Goal: Book appointment/travel/reservation

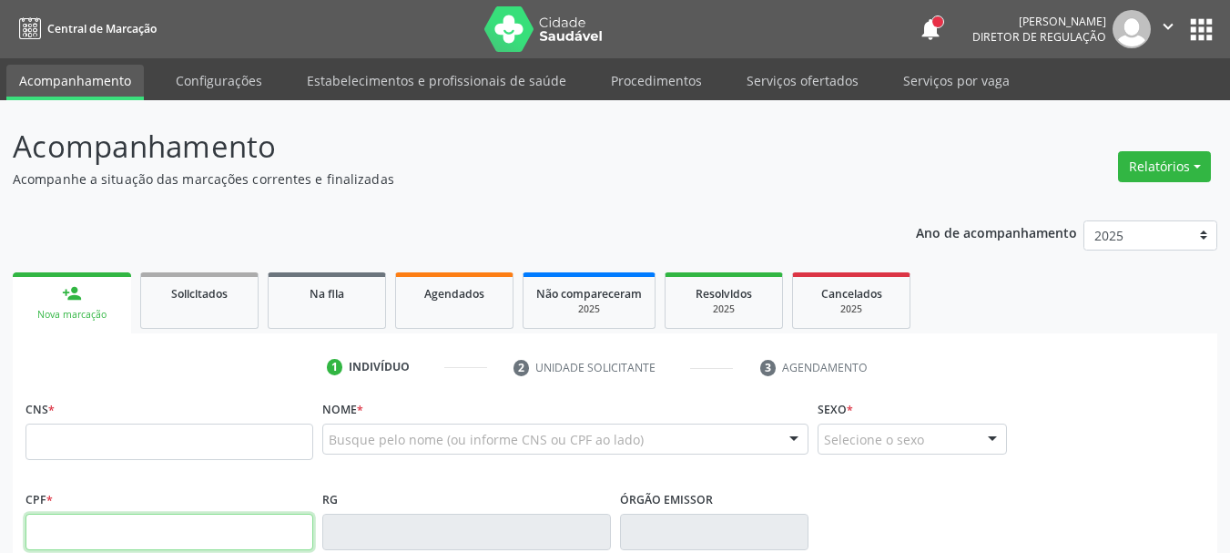
drag, startPoint x: 152, startPoint y: 536, endPoint x: 165, endPoint y: 532, distance: 13.5
click at [152, 536] on input "text" at bounding box center [169, 531] width 288 height 36
type input "8"
click at [198, 445] on input "text" at bounding box center [169, 441] width 288 height 36
click at [104, 528] on input "text" at bounding box center [169, 531] width 288 height 36
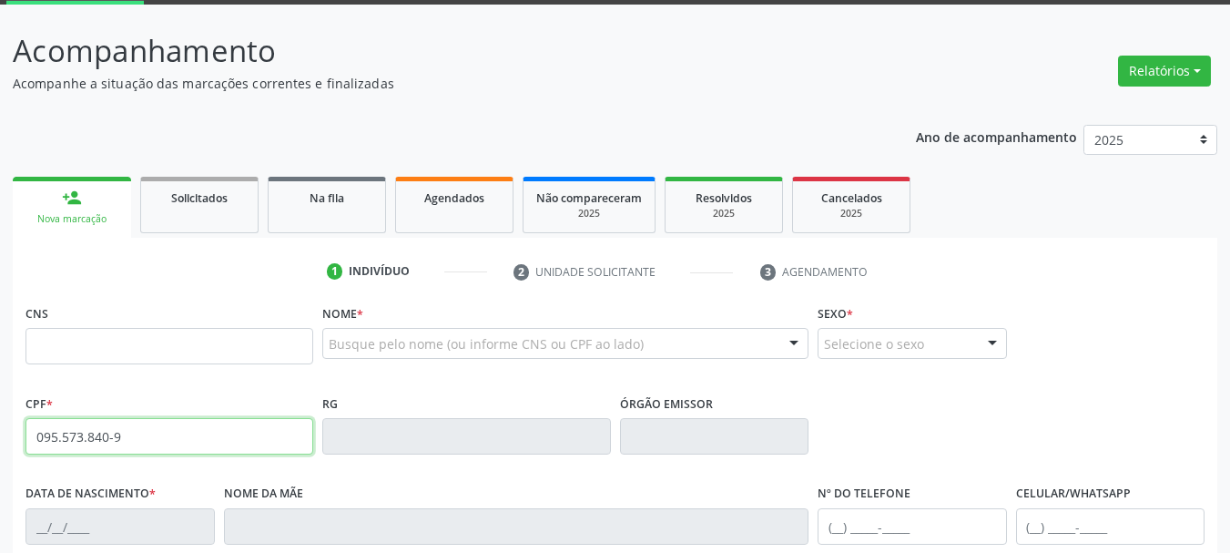
scroll to position [182, 0]
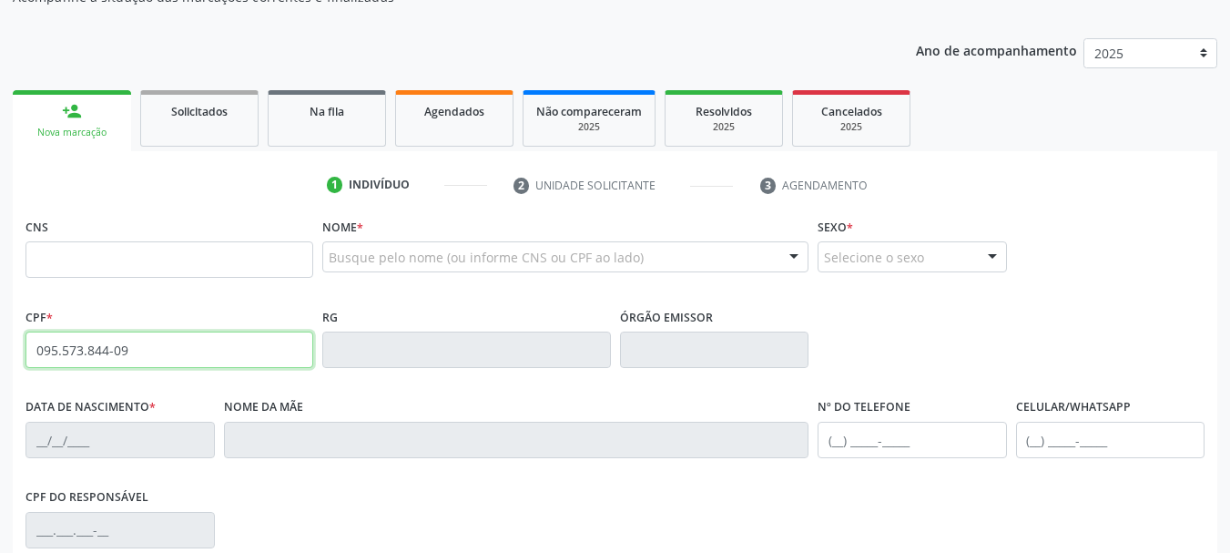
type input "095.573.844-09"
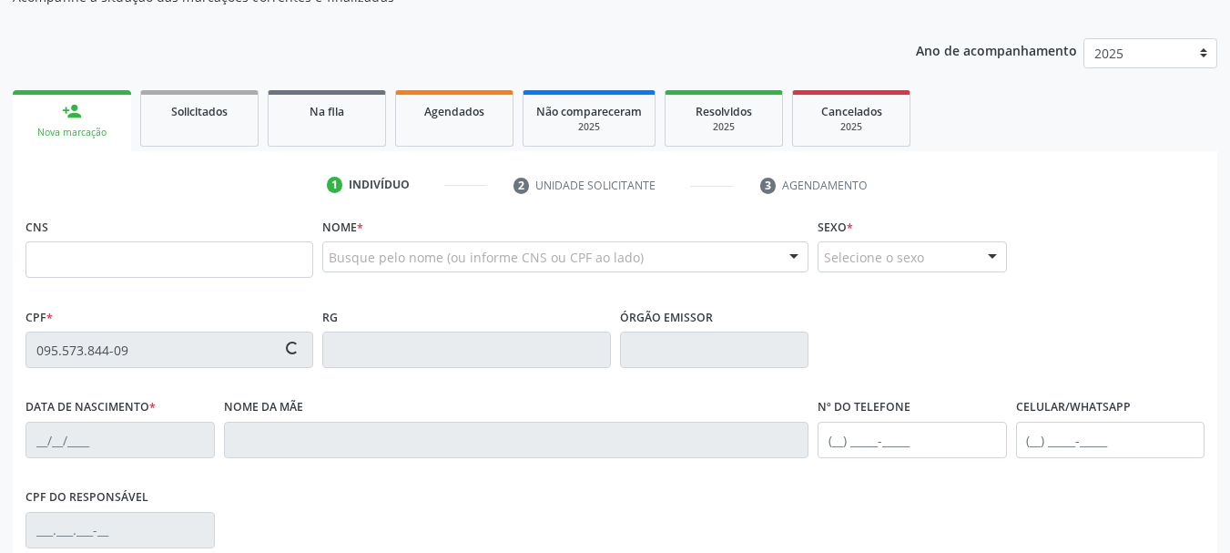
type input "898 0034 1690 6839"
type input "20/10/1984"
type input "Maria do Socorro dos Santos"
type input "(87) 98114-6050"
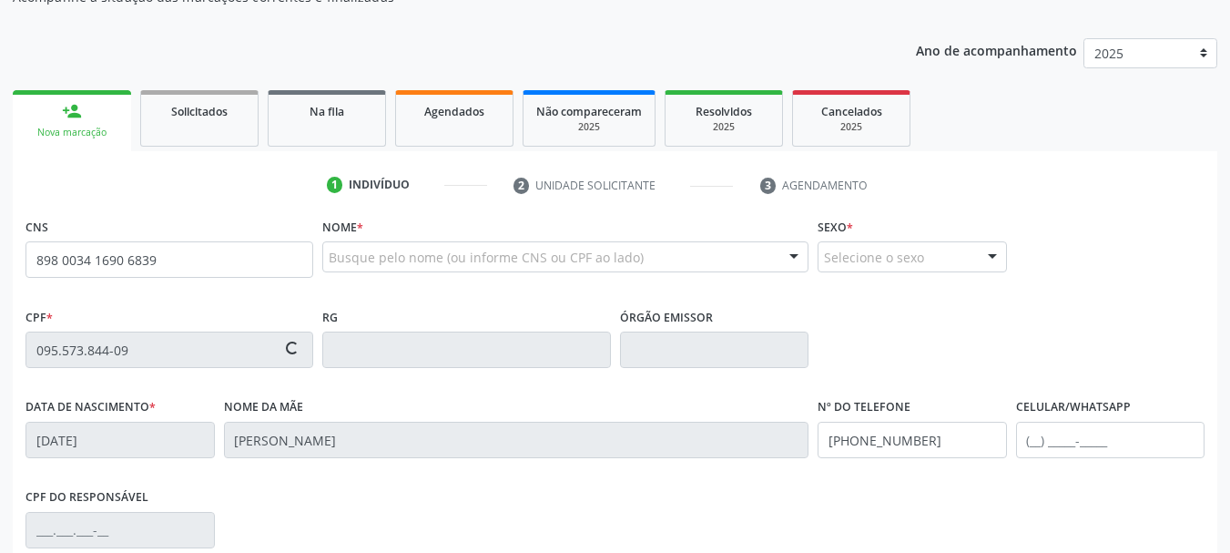
type input "156"
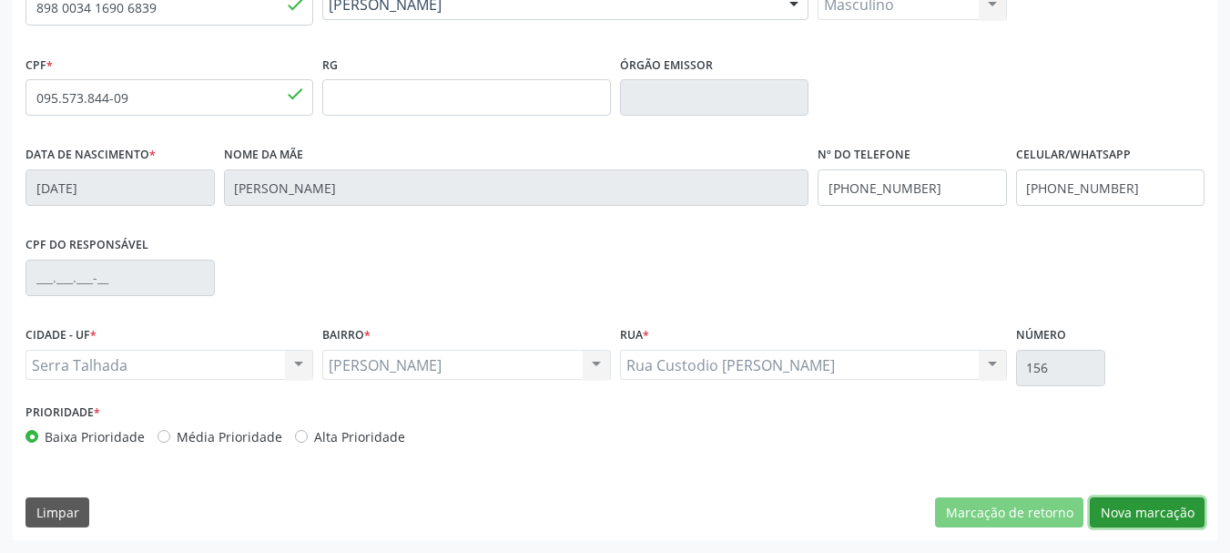
click at [1172, 505] on button "Nova marcação" at bounding box center [1147, 512] width 115 height 31
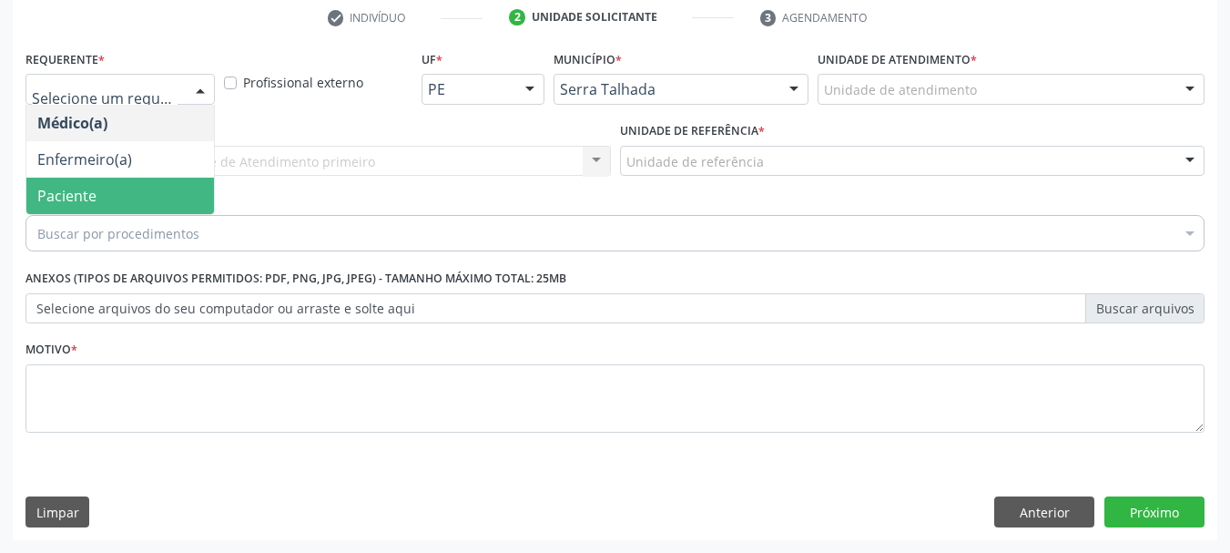
drag, startPoint x: 129, startPoint y: 206, endPoint x: 212, endPoint y: 165, distance: 92.4
click at [141, 197] on span "Paciente" at bounding box center [120, 195] width 188 height 36
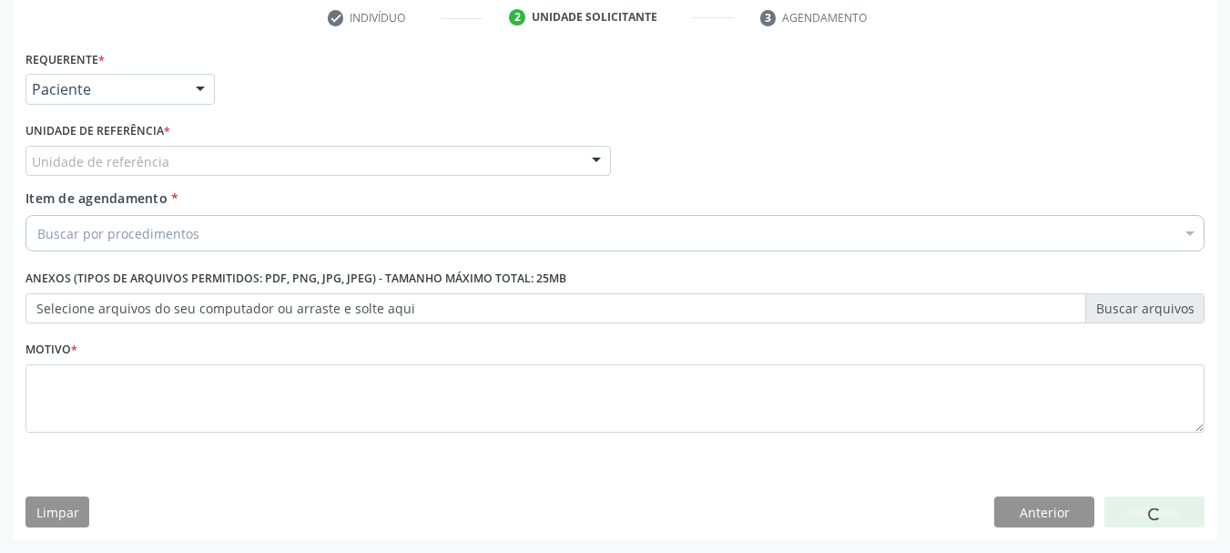
click at [213, 144] on div "Unidade de referência * Unidade de referência Usf do Mutirao Usf Cohab Usf Caic…" at bounding box center [317, 146] width 585 height 58
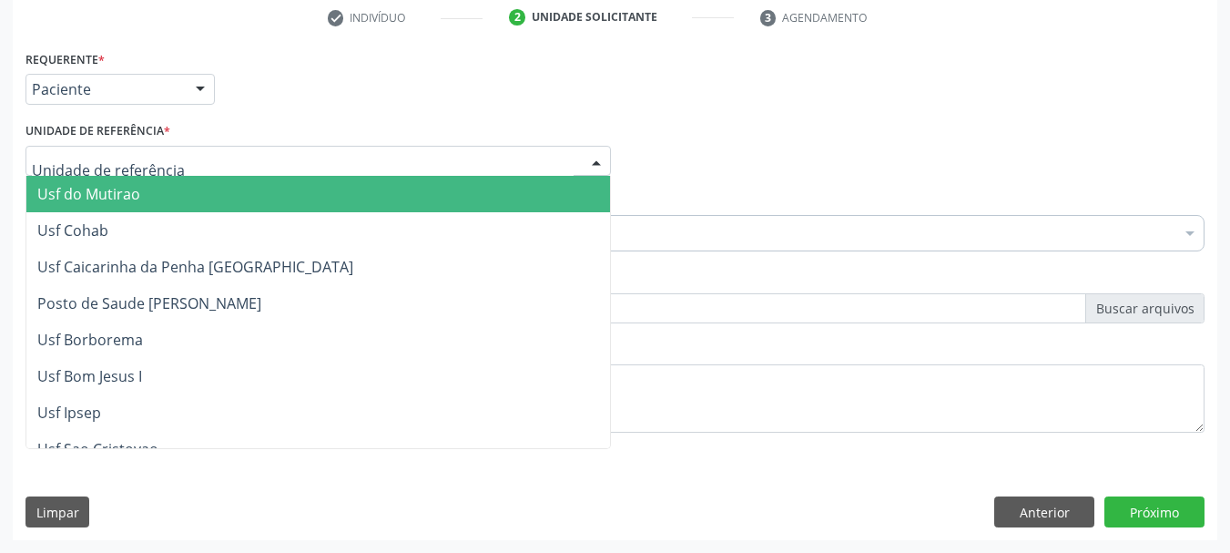
click at [202, 156] on div at bounding box center [317, 161] width 585 height 31
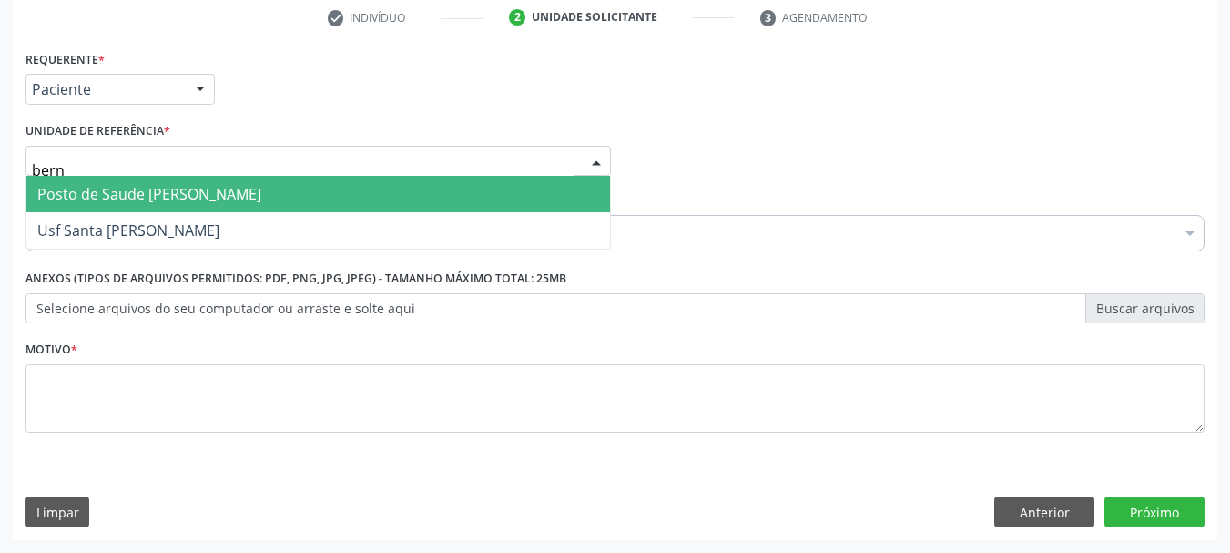
type input "berna"
drag, startPoint x: 188, startPoint y: 191, endPoint x: 177, endPoint y: 244, distance: 54.1
click at [188, 191] on span "Posto de Saude [PERSON_NAME]" at bounding box center [149, 194] width 224 height 20
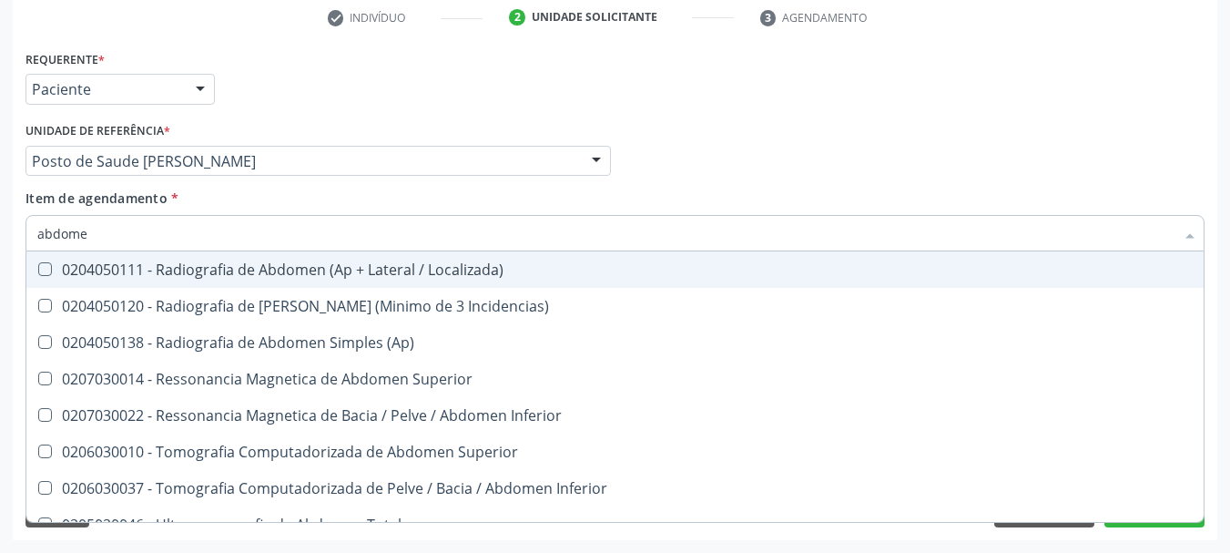
type input "abdomen"
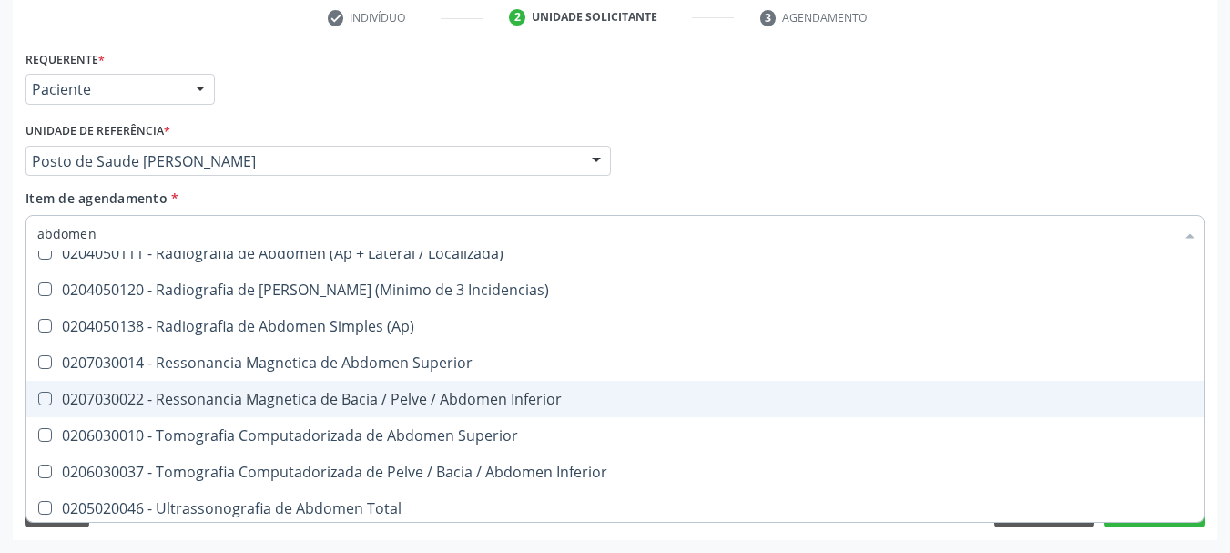
scroll to position [21, 0]
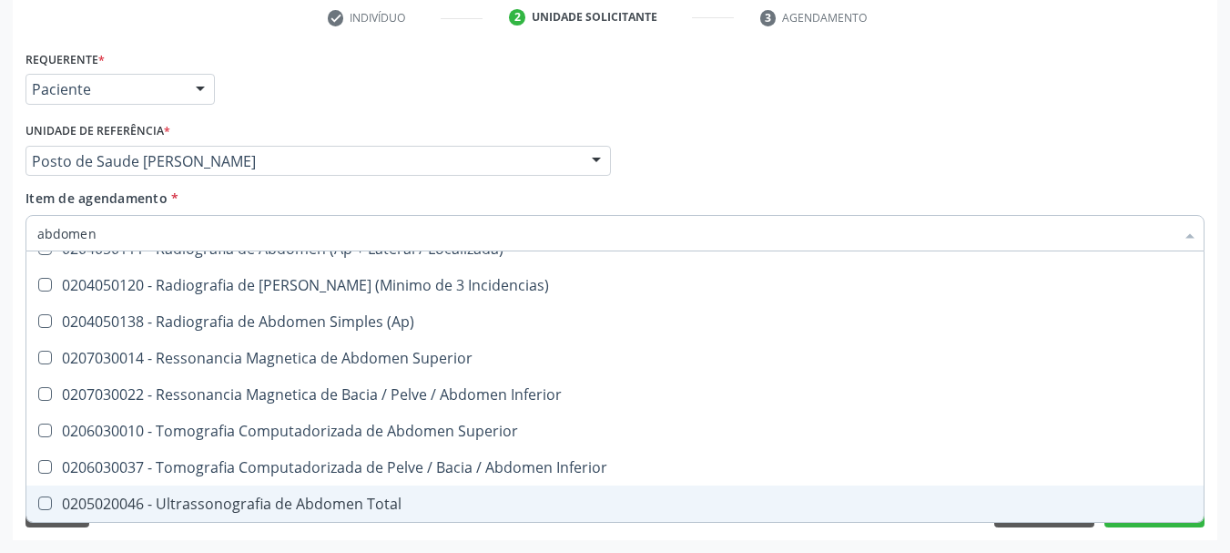
drag, startPoint x: 340, startPoint y: 507, endPoint x: 340, endPoint y: 439, distance: 68.3
click at [339, 507] on div "0205020046 - Ultrassonografia de Abdomen Total" at bounding box center [614, 503] width 1155 height 15
click at [317, 492] on span "0205020046 - Ultrassonografia de Abdomen Total" at bounding box center [614, 503] width 1177 height 36
checkbox Total "false"
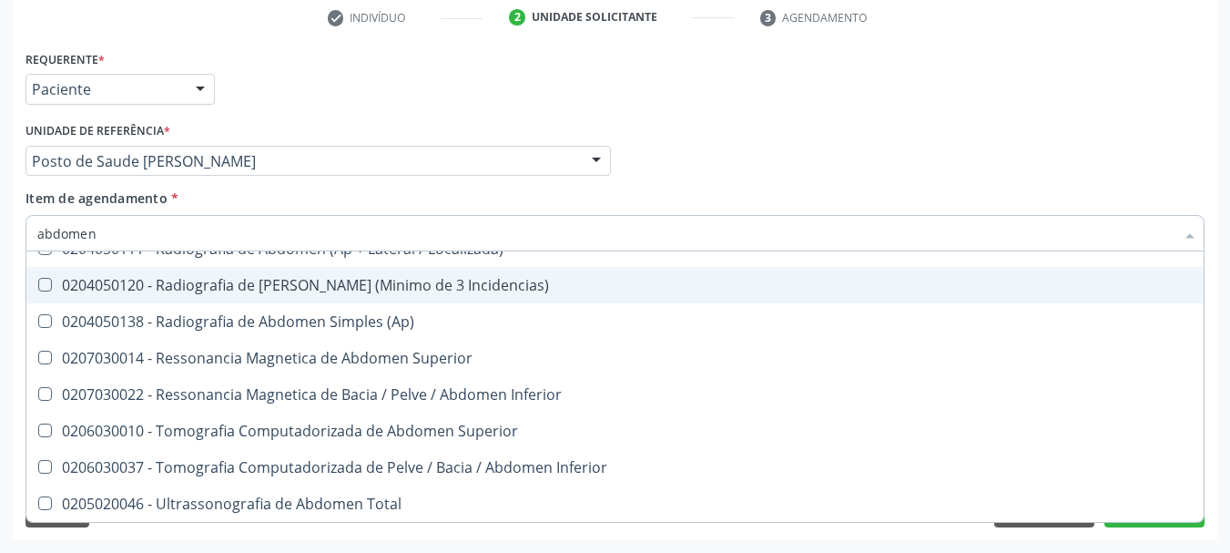
drag, startPoint x: 96, startPoint y: 234, endPoint x: 0, endPoint y: 187, distance: 106.7
click at [0, 187] on div "Acompanhamento Acompanhe a situação das marcações correntes e finalizadas Relat…" at bounding box center [615, 152] width 1230 height 802
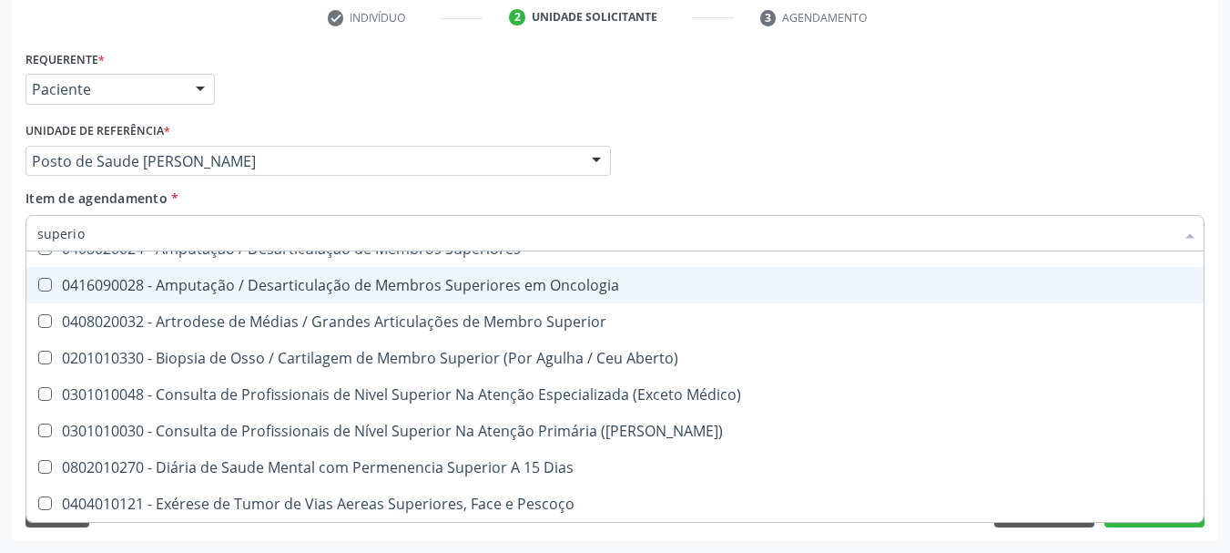
type input "superior"
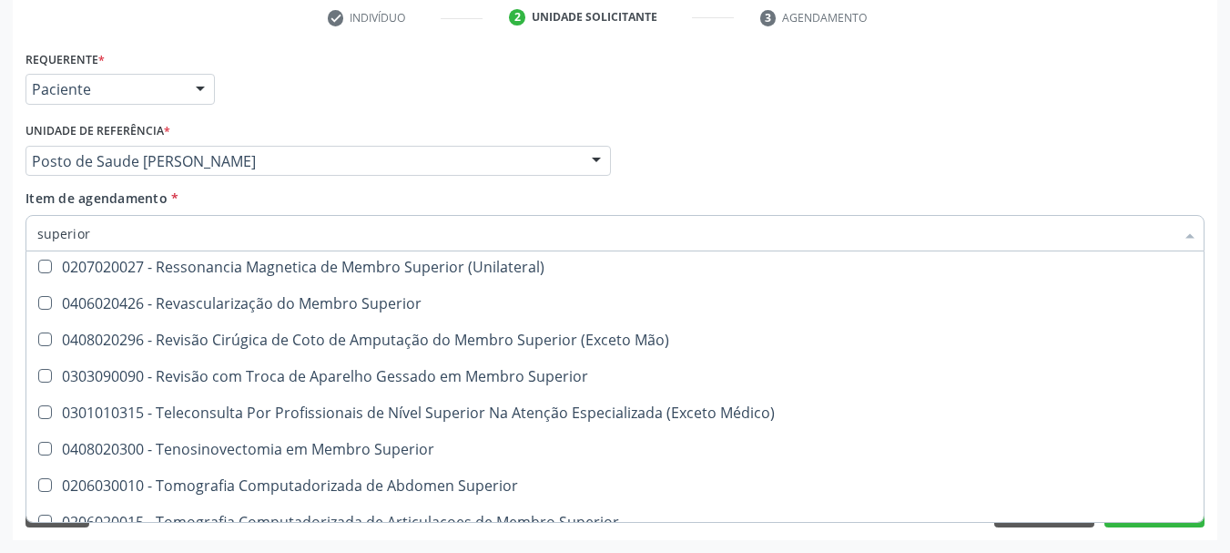
scroll to position [1090, 0]
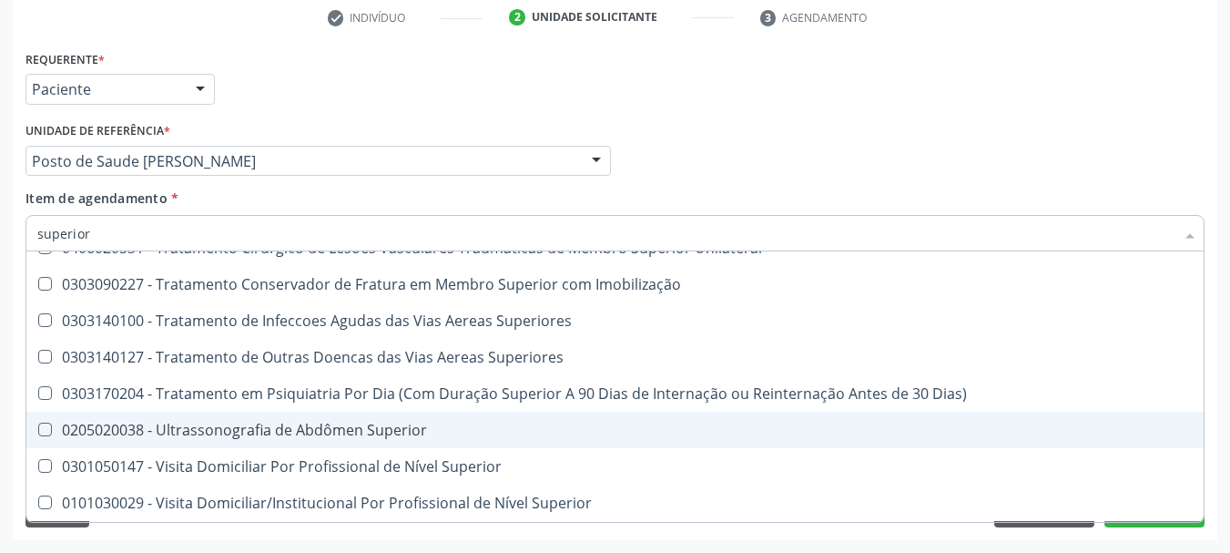
click at [386, 422] on div "0205020038 - Ultrassonografia de Abdômen Superior" at bounding box center [663, 429] width 1252 height 15
checkbox Superior "true"
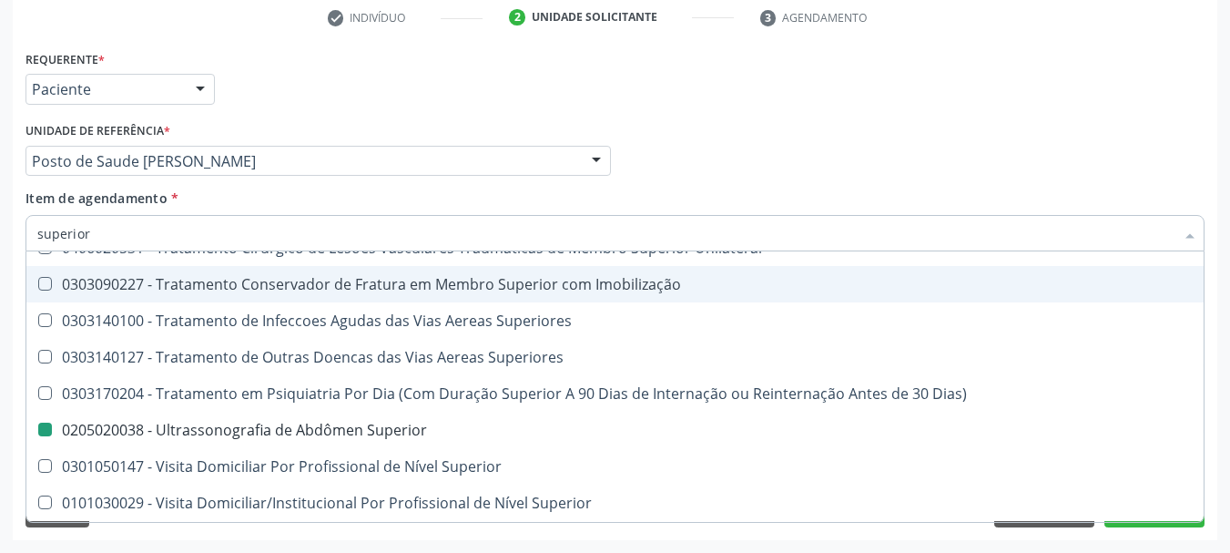
click at [847, 144] on div "Médico Solicitante Por favor, selecione a Unidade de Atendimento primeiro Nenhu…" at bounding box center [615, 152] width 1188 height 71
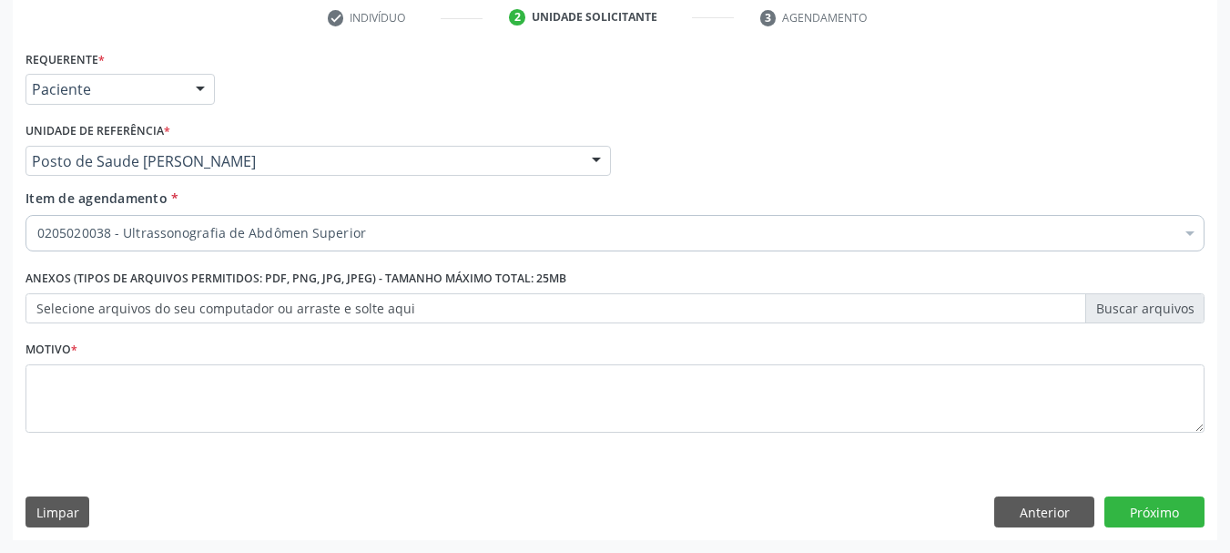
scroll to position [0, 0]
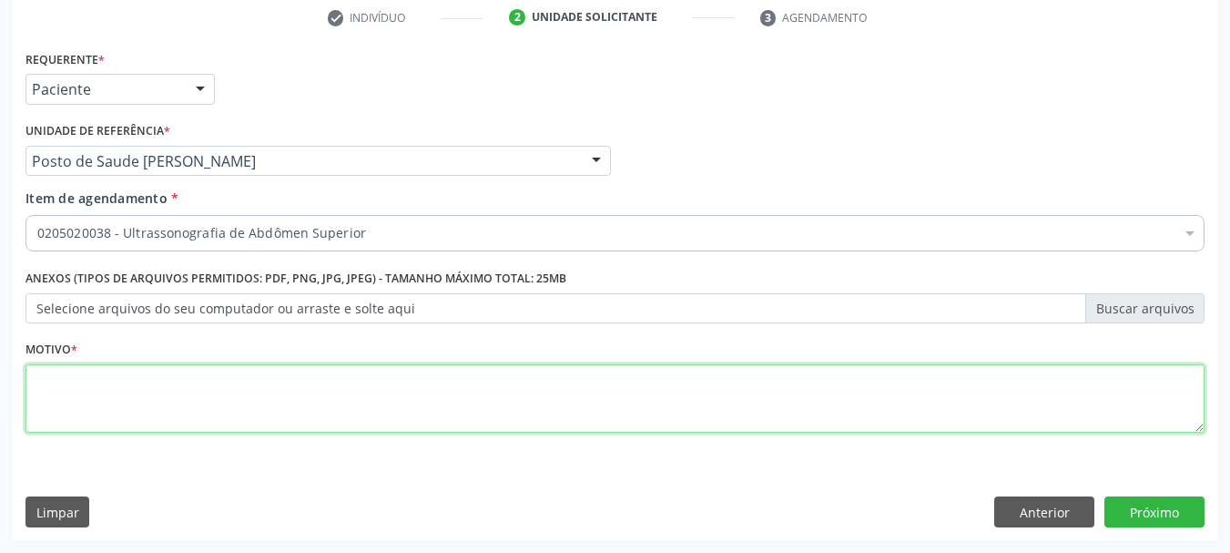
click at [131, 397] on textarea at bounding box center [614, 398] width 1179 height 69
type textarea "*"
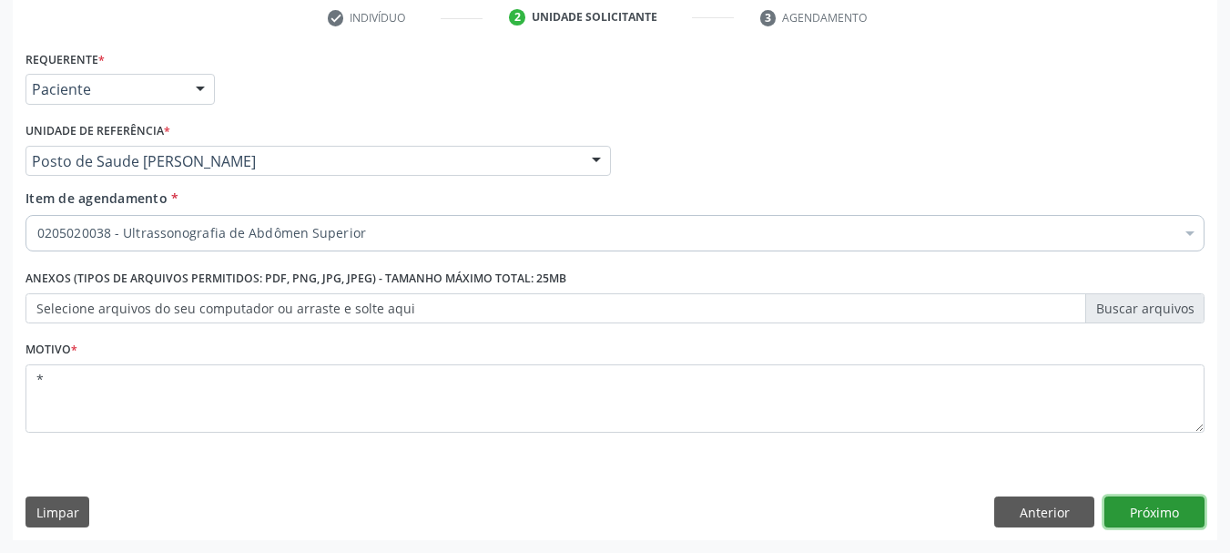
click at [1152, 513] on button "Próximo" at bounding box center [1154, 511] width 100 height 31
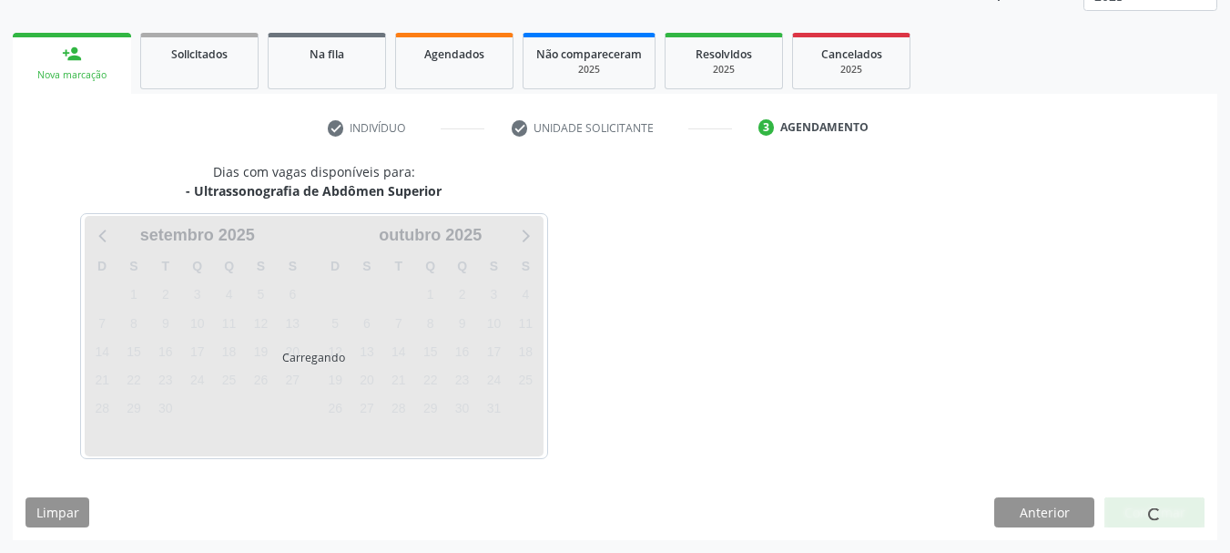
scroll to position [239, 0]
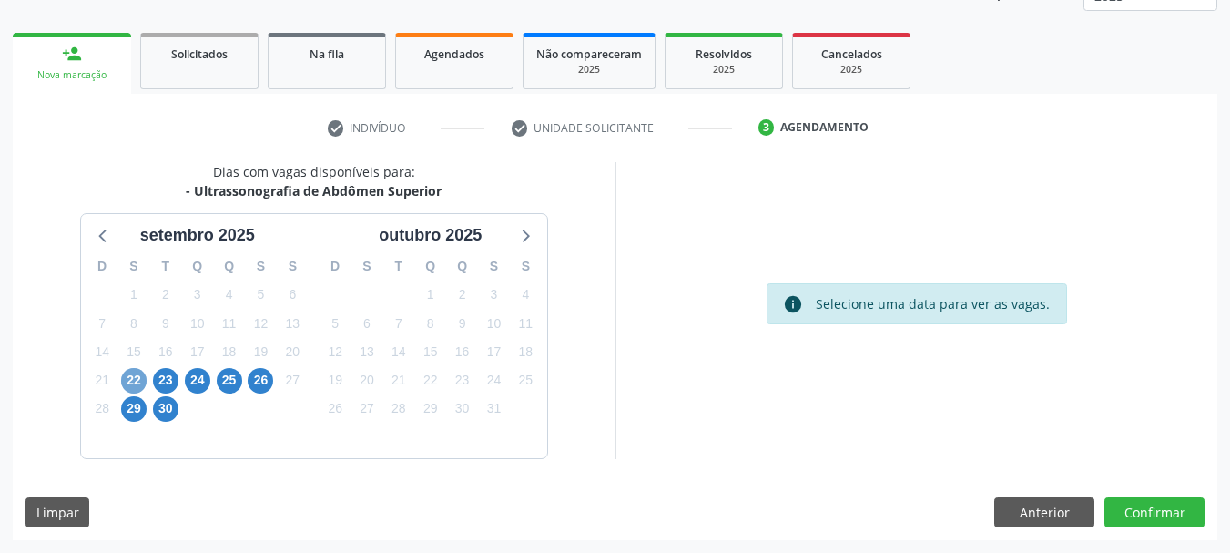
click at [130, 378] on span "22" at bounding box center [133, 380] width 25 height 25
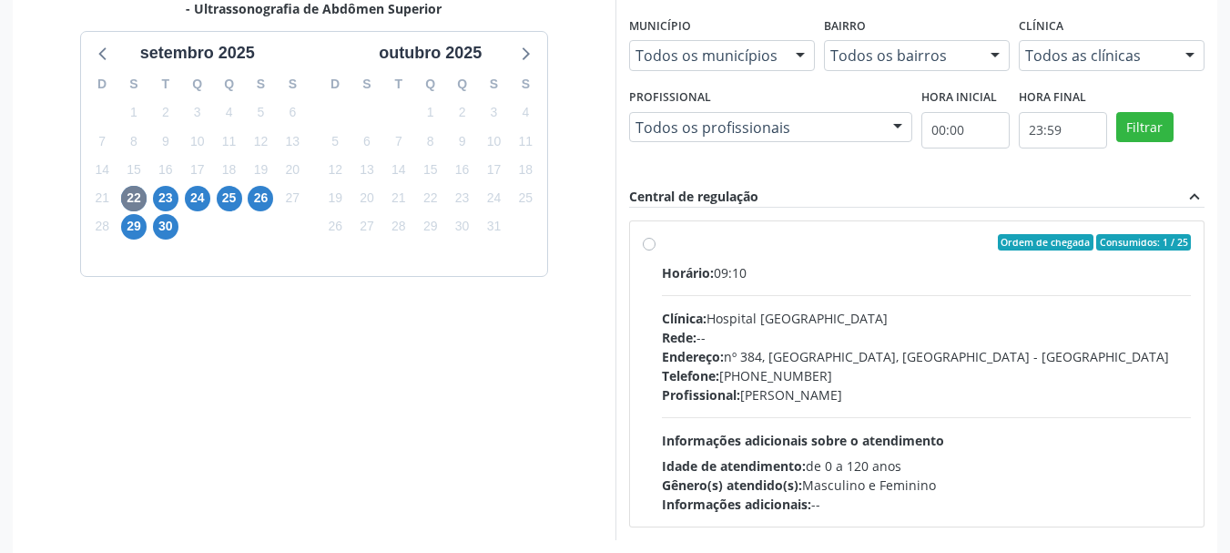
click at [816, 247] on div "Ordem de chegada Consumidos: 1 / 25" at bounding box center [927, 242] width 530 height 16
click at [655, 247] on input "Ordem de chegada Consumidos: 1 / 25 Horário: 09:10 Clínica: Hospital Sao Franci…" at bounding box center [649, 242] width 13 height 16
radio input "true"
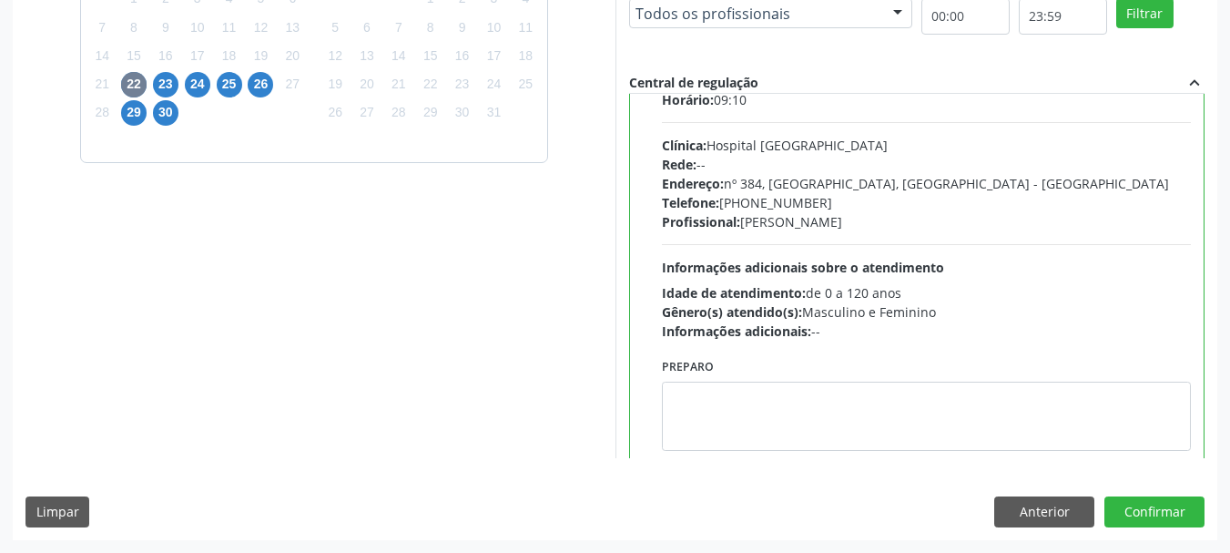
scroll to position [90, 0]
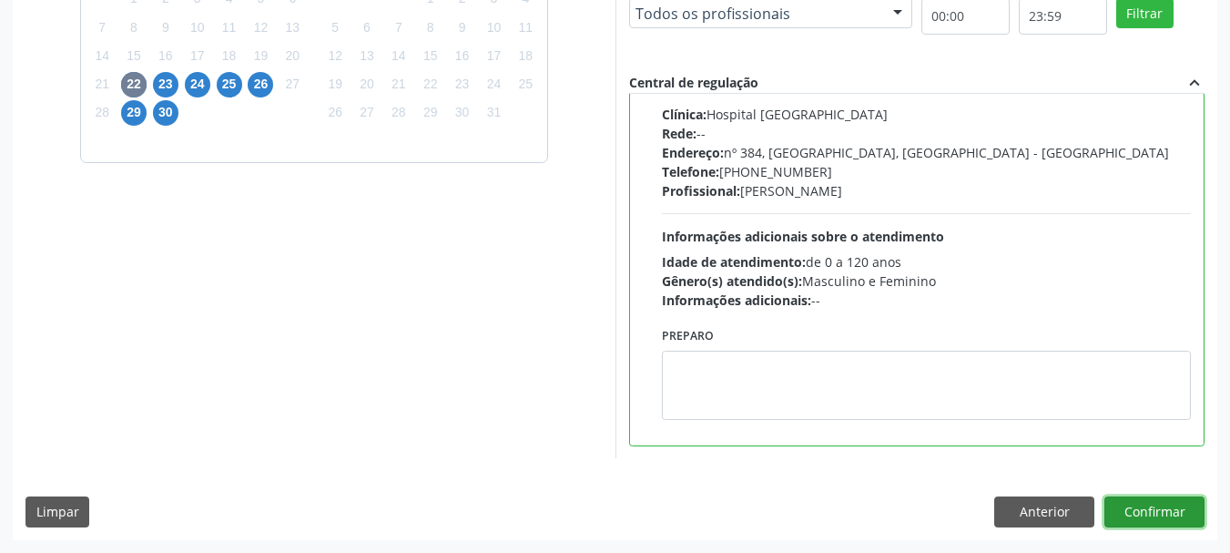
click at [1121, 498] on button "Confirmar" at bounding box center [1154, 511] width 100 height 31
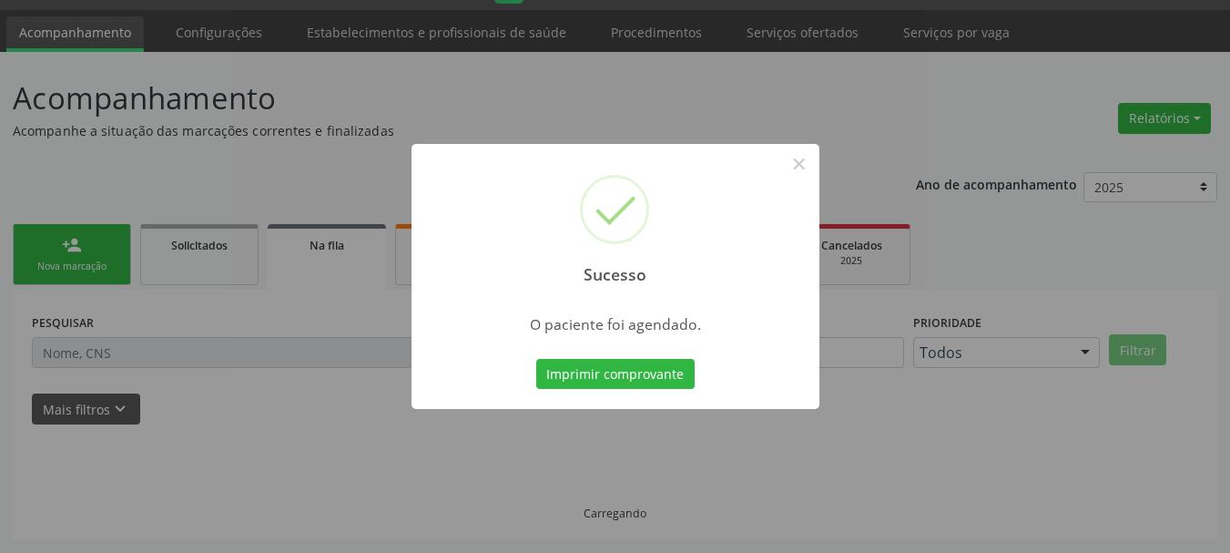
scroll to position [48, 0]
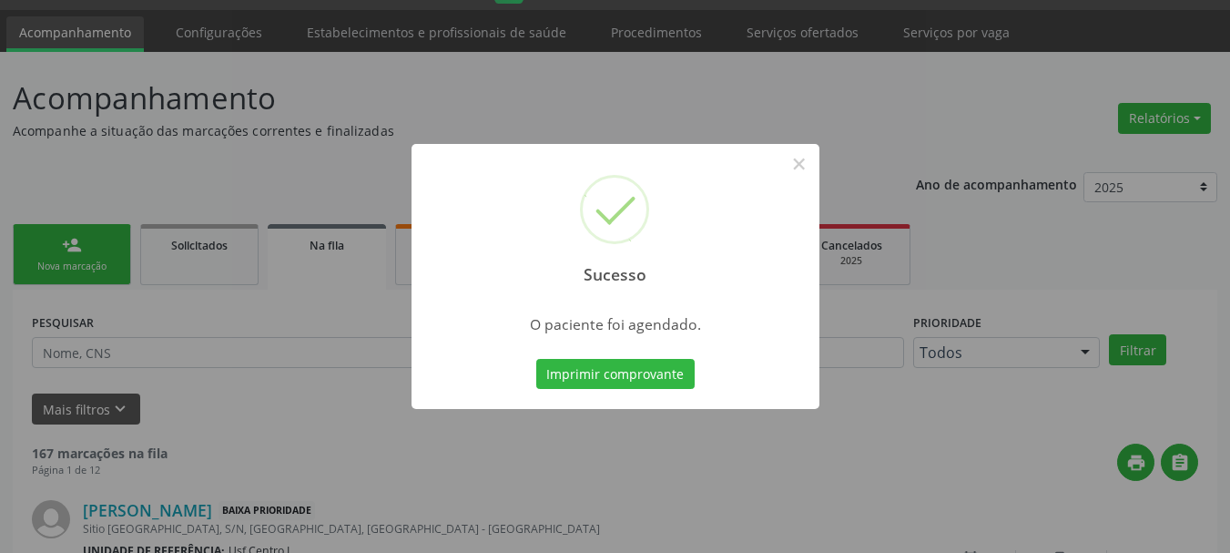
click at [536, 359] on button "Imprimir comprovante" at bounding box center [615, 374] width 158 height 31
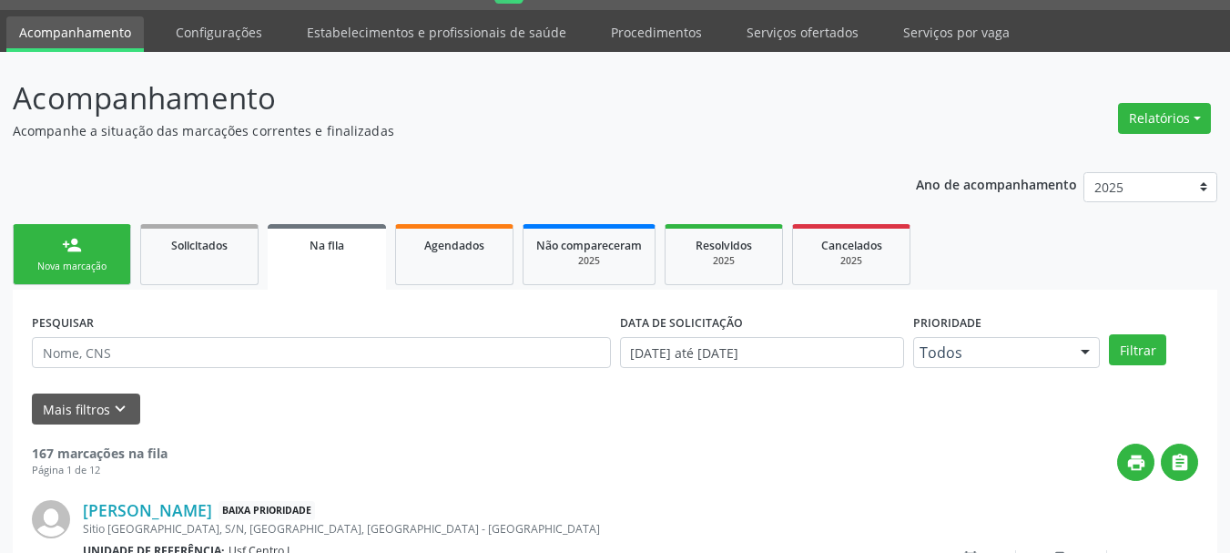
click at [58, 265] on div "Nova marcação" at bounding box center [71, 266] width 91 height 14
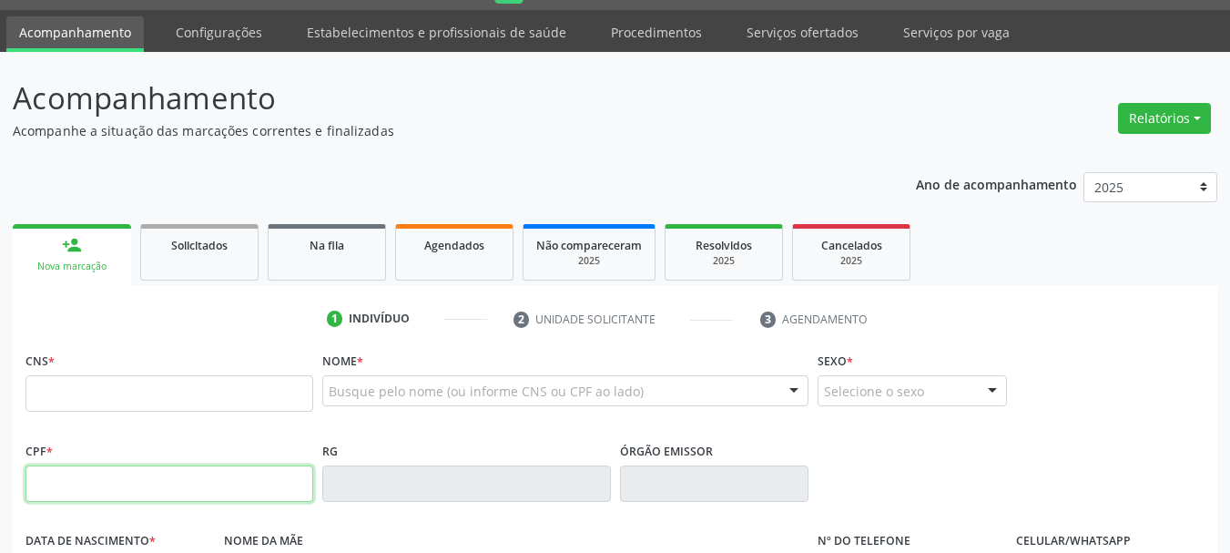
click at [138, 472] on input "text" at bounding box center [169, 483] width 288 height 36
type input "062.616.064-20"
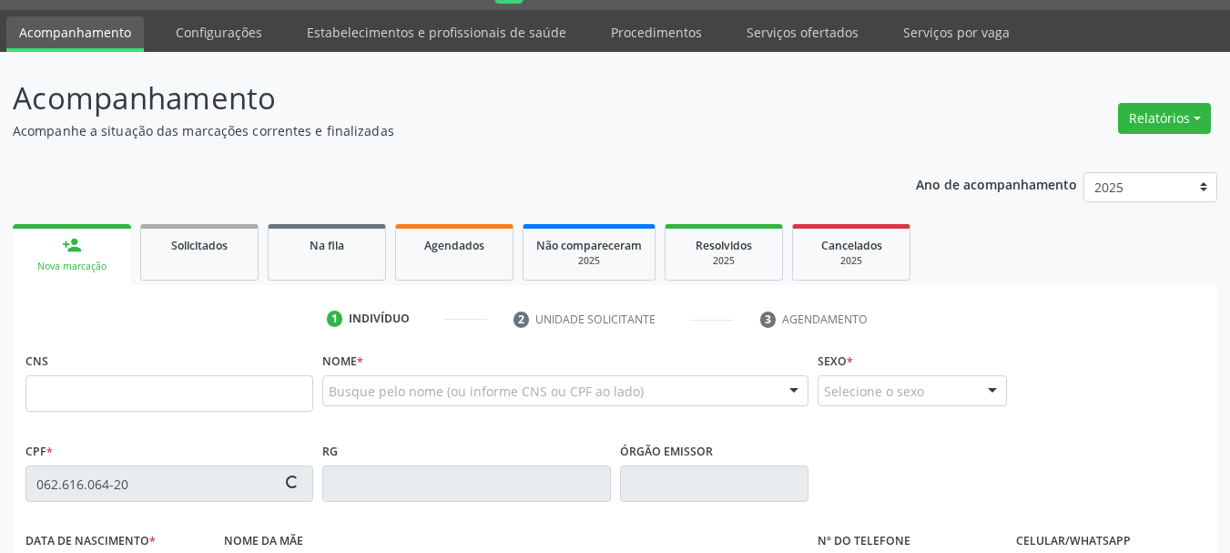
type input "704 2037 7052 3585"
type input "08/11/1981"
type input "Maria Demesio Pereira"
type input "(87) 99999-9999"
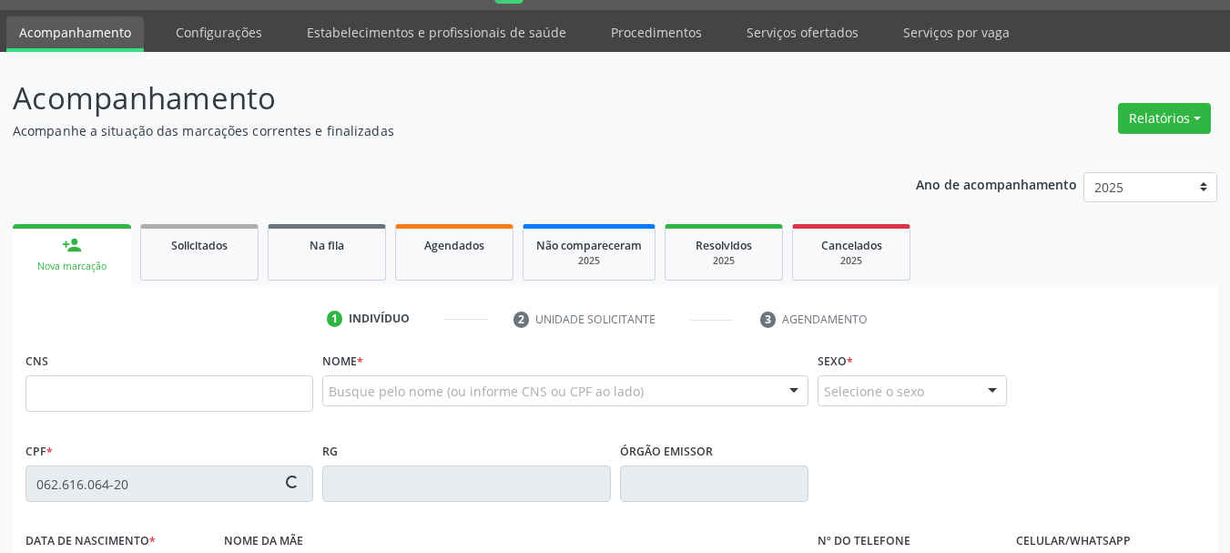
type input "8"
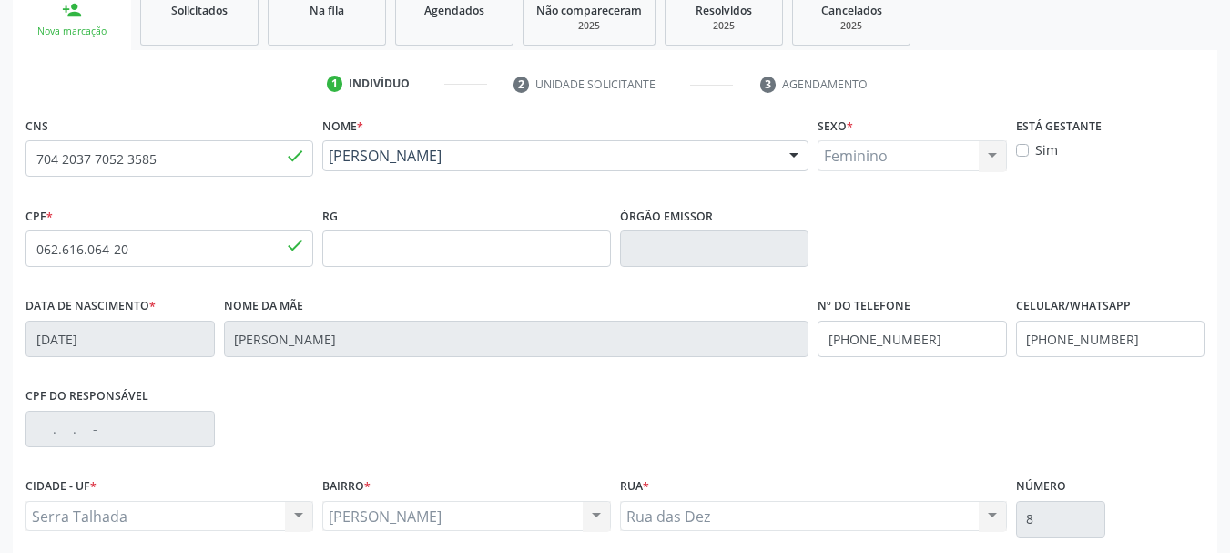
scroll to position [70, 0]
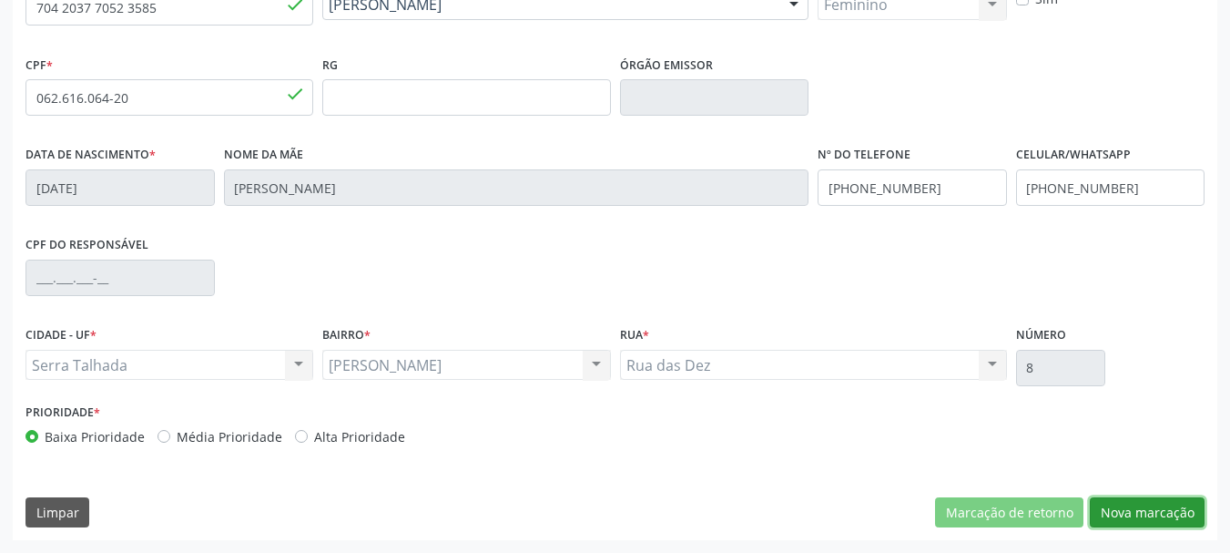
click at [1134, 506] on button "Nova marcação" at bounding box center [1147, 512] width 115 height 31
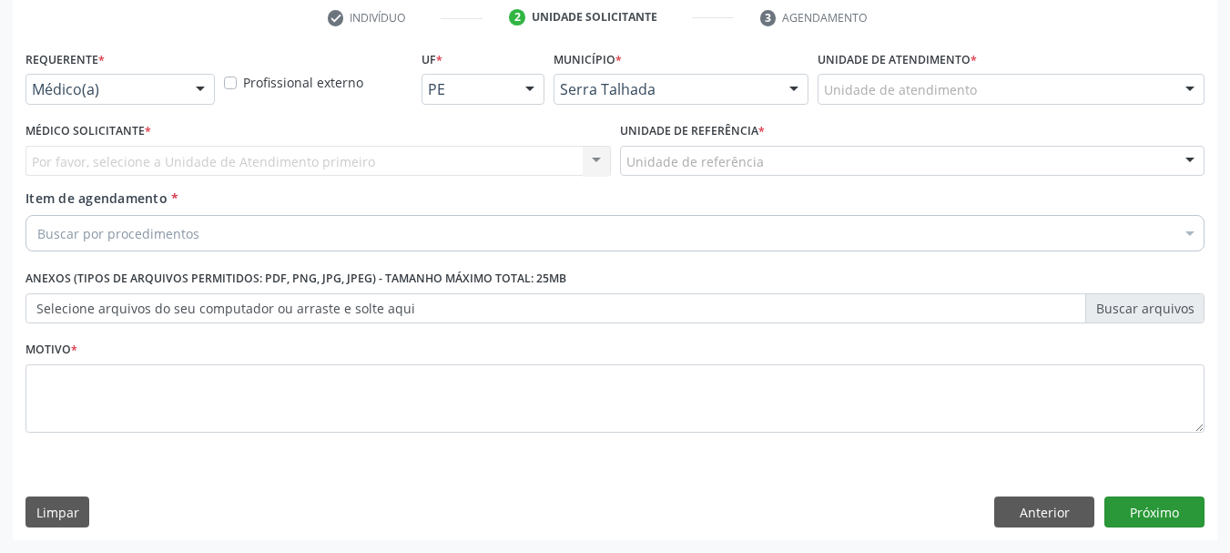
scroll to position [350, 0]
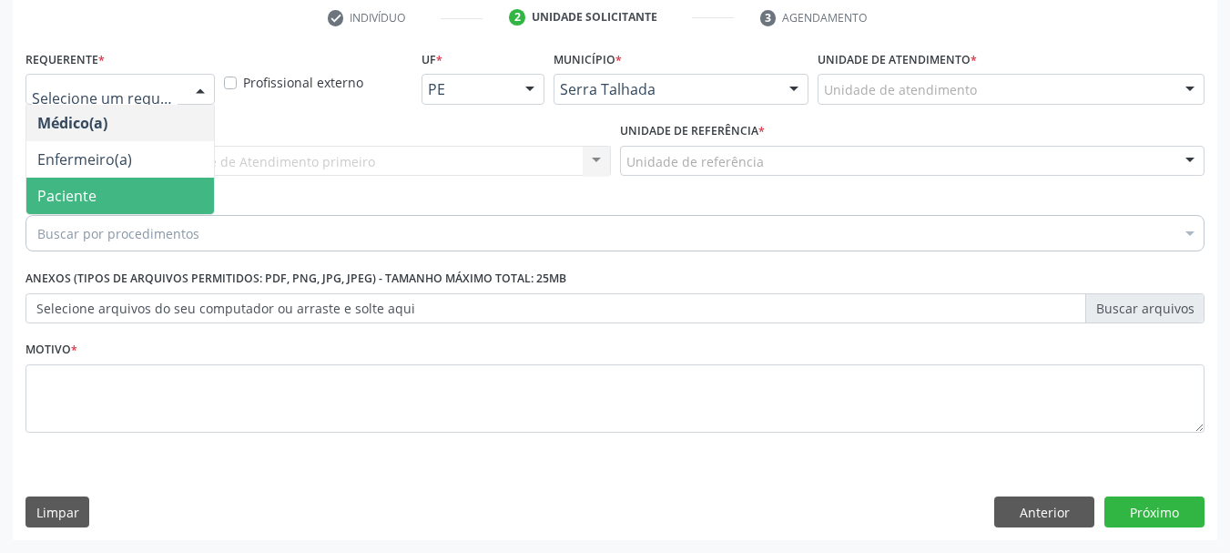
click at [153, 180] on span "Paciente" at bounding box center [120, 195] width 188 height 36
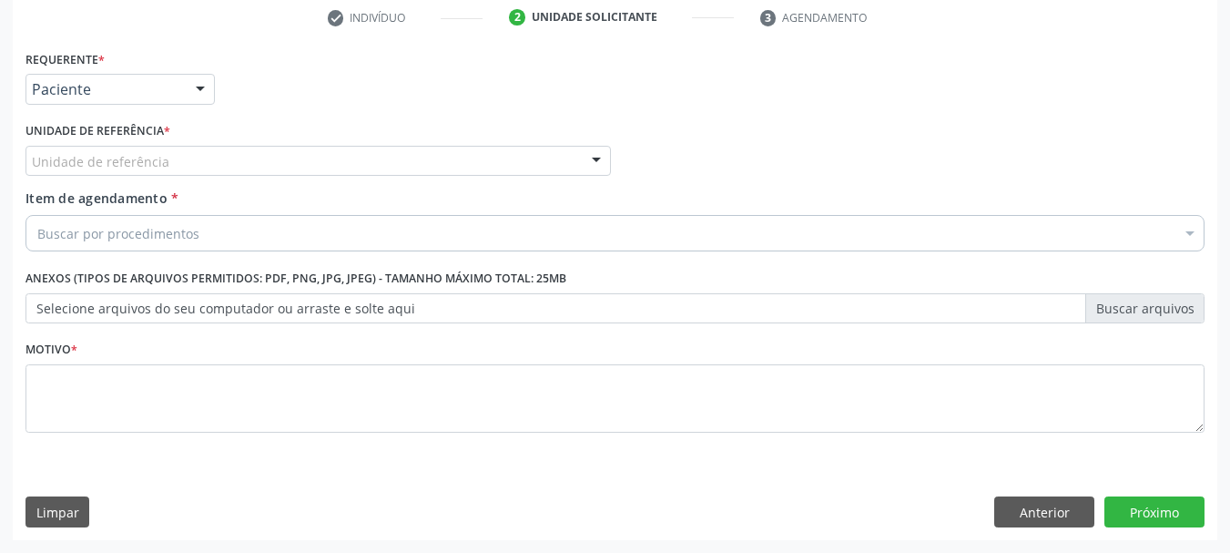
click at [191, 175] on div "Unidade de referência" at bounding box center [317, 161] width 585 height 31
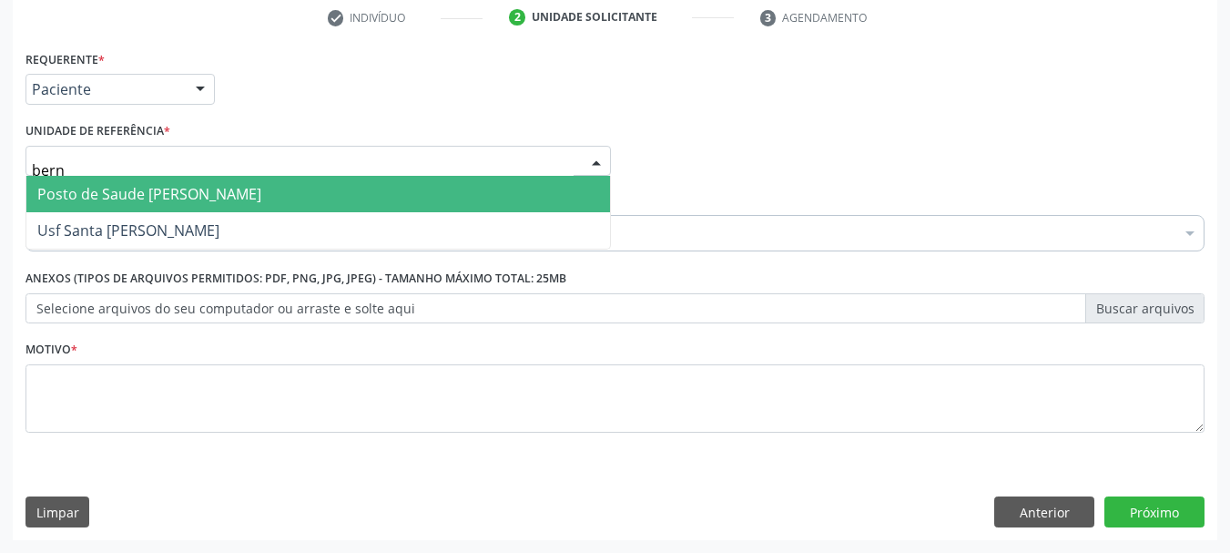
type input "berna"
click at [291, 176] on div "berna Posto de Saude Bernardo Vieira Usf Santa Rita Bernardo Vieira Nenhum resu…" at bounding box center [317, 161] width 585 height 31
click at [291, 183] on span "Posto de Saude [PERSON_NAME]" at bounding box center [317, 194] width 583 height 36
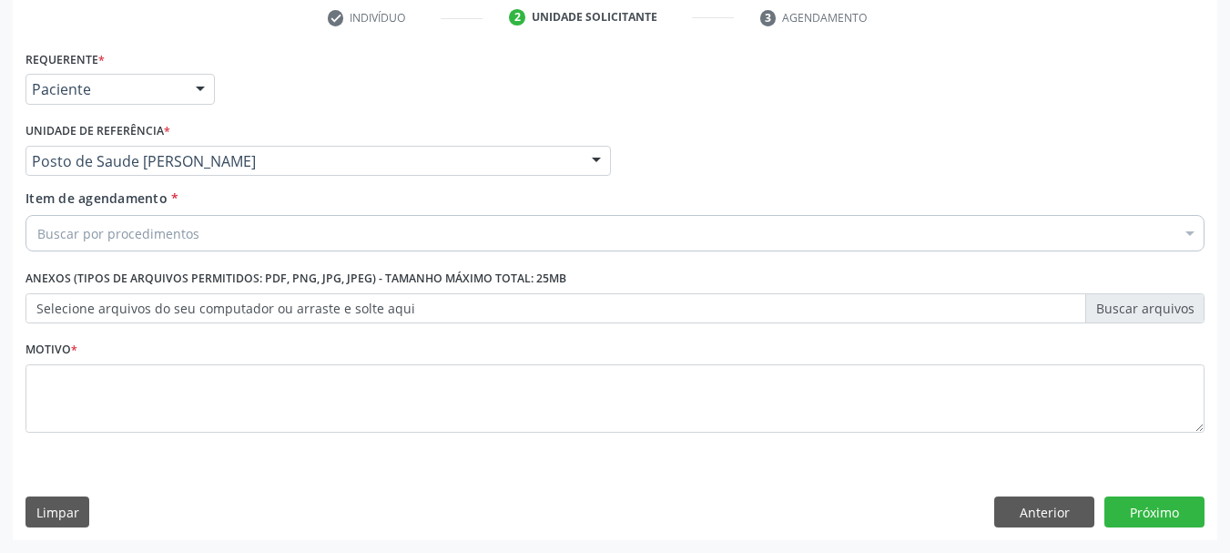
click at [228, 235] on div "Buscar por procedimentos" at bounding box center [614, 233] width 1179 height 36
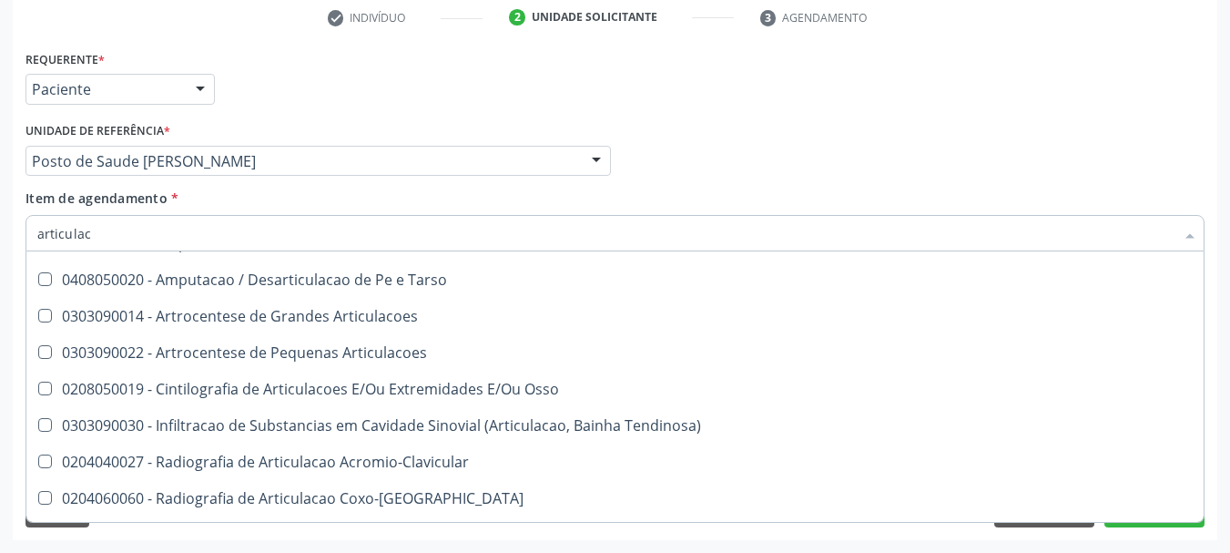
scroll to position [0, 0]
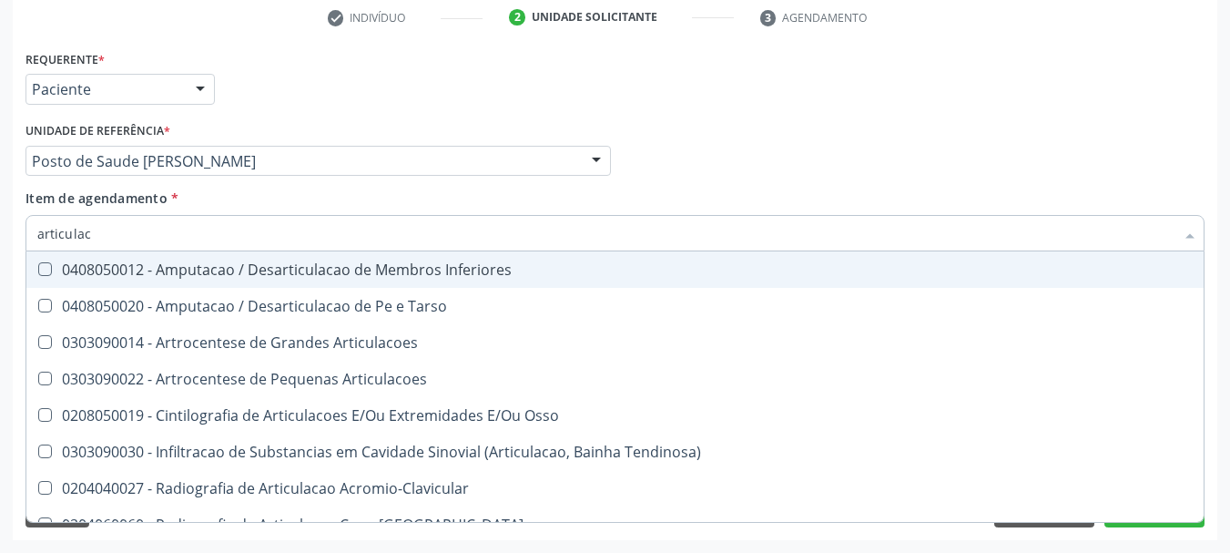
drag, startPoint x: 0, startPoint y: 238, endPoint x: 0, endPoint y: 210, distance: 27.3
click at [0, 212] on div "Acompanhamento Acompanhe a situação das marcações correntes e finalizadas Relat…" at bounding box center [615, 152] width 1230 height 802
type input "c"
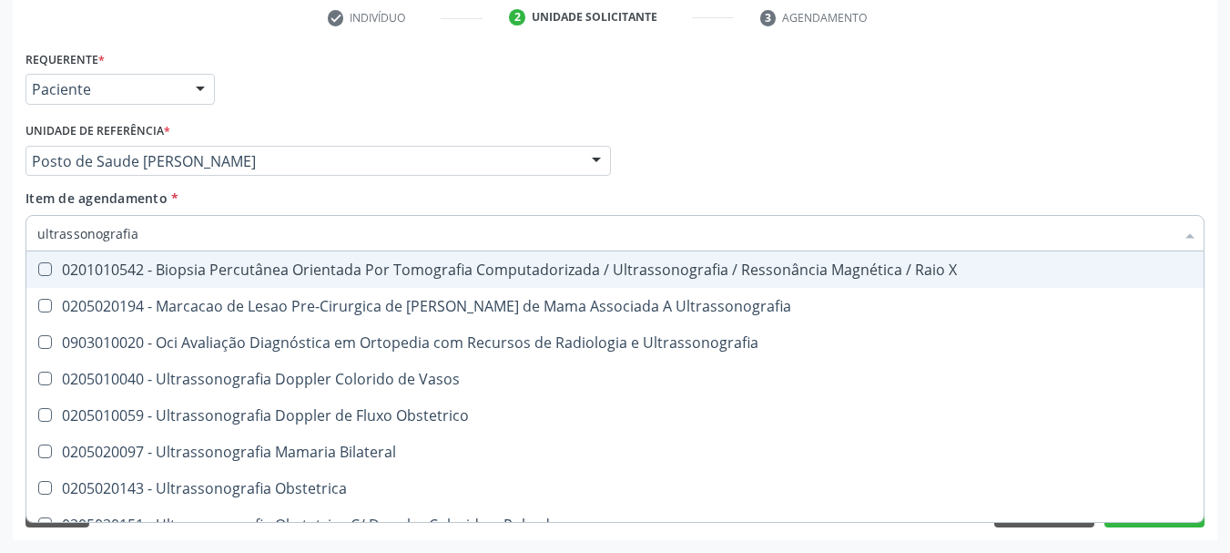
drag, startPoint x: 240, startPoint y: 233, endPoint x: 21, endPoint y: 238, distance: 219.4
click at [21, 238] on div "Item de agendamento * ultrassonografia Selecionar todos 0201010542 - Biopsia Pe…" at bounding box center [615, 223] width 1188 height 70
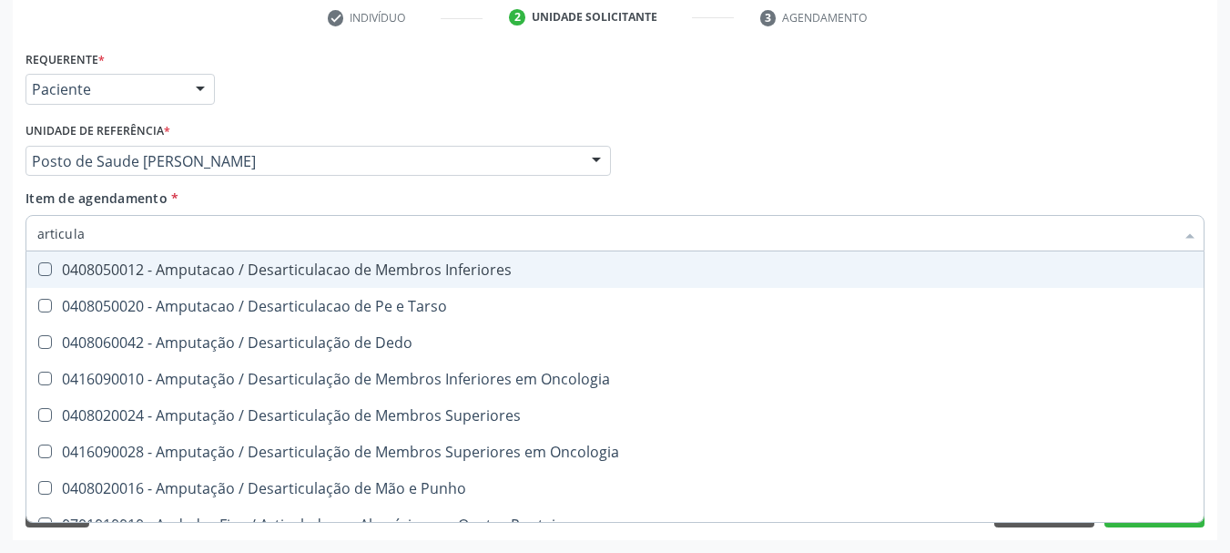
click at [289, 248] on input "articula" at bounding box center [605, 233] width 1137 height 36
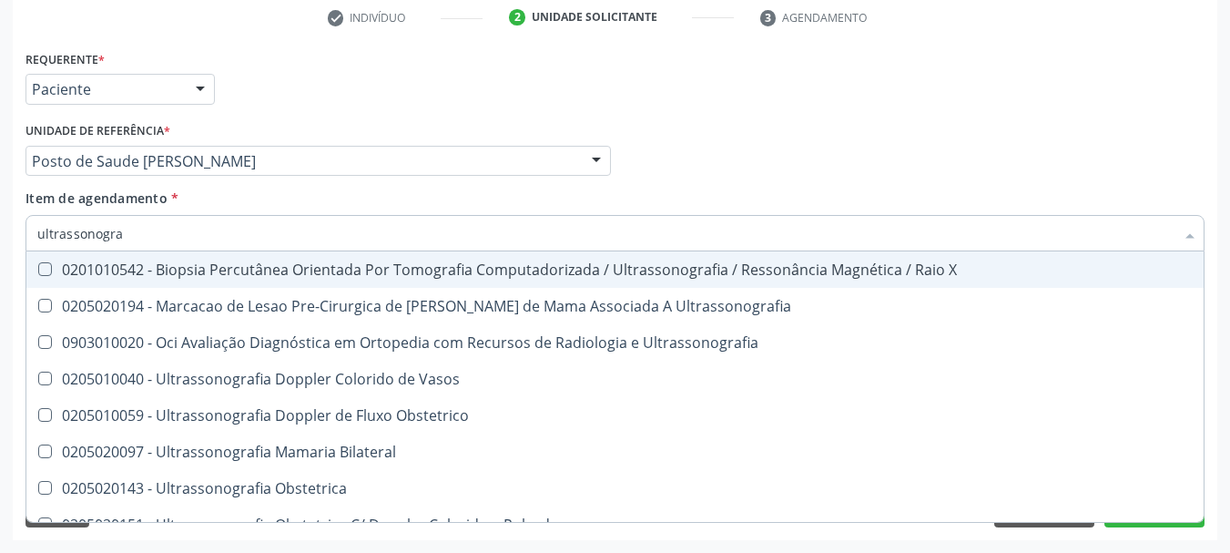
drag, startPoint x: 164, startPoint y: 233, endPoint x: 0, endPoint y: 195, distance: 168.2
click at [0, 195] on div "Acompanhamento Acompanhe a situação das marcações correntes e finalizadas Relat…" at bounding box center [615, 152] width 1230 height 802
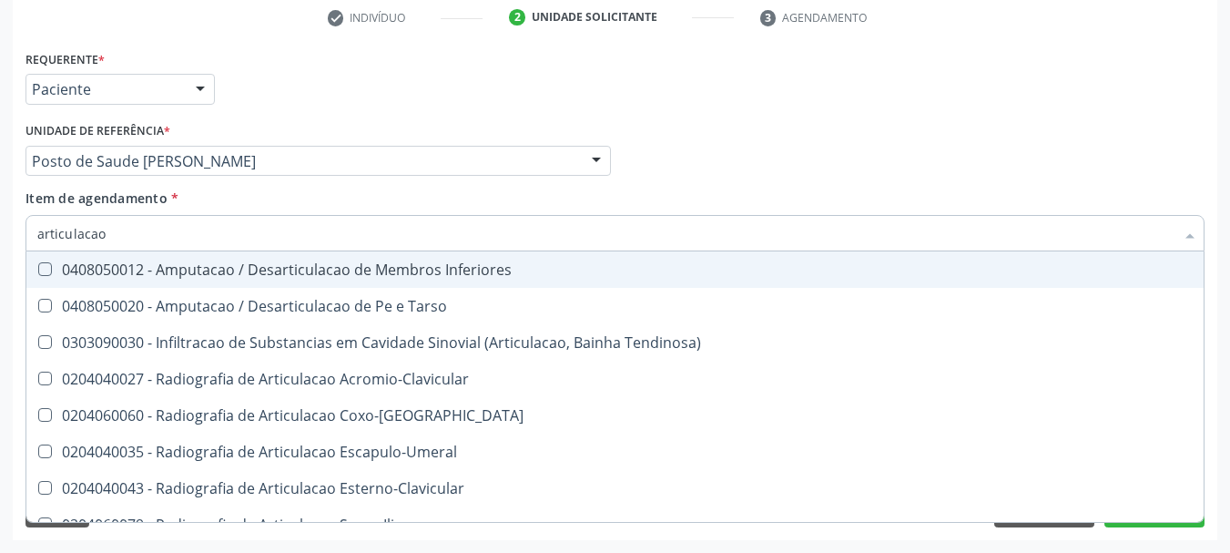
type input "articulacao"
click at [77, 240] on span "Item de agendamento * articulacao Selecionar todos 0408050012 - Amputacao / Des…" at bounding box center [614, 217] width 1179 height 56
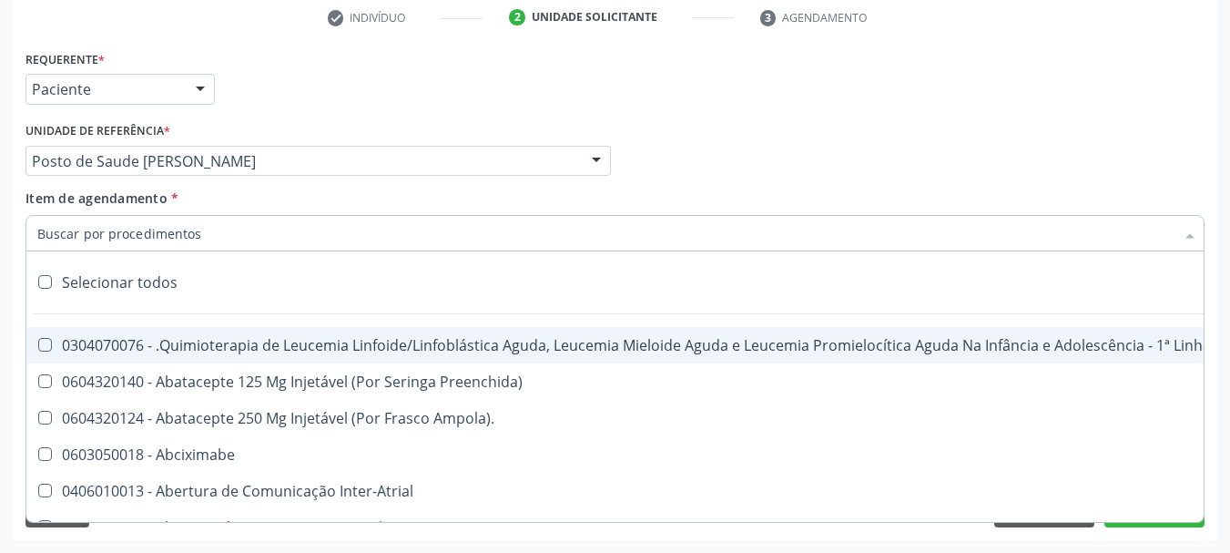
drag, startPoint x: 144, startPoint y: 205, endPoint x: 0, endPoint y: 238, distance: 147.5
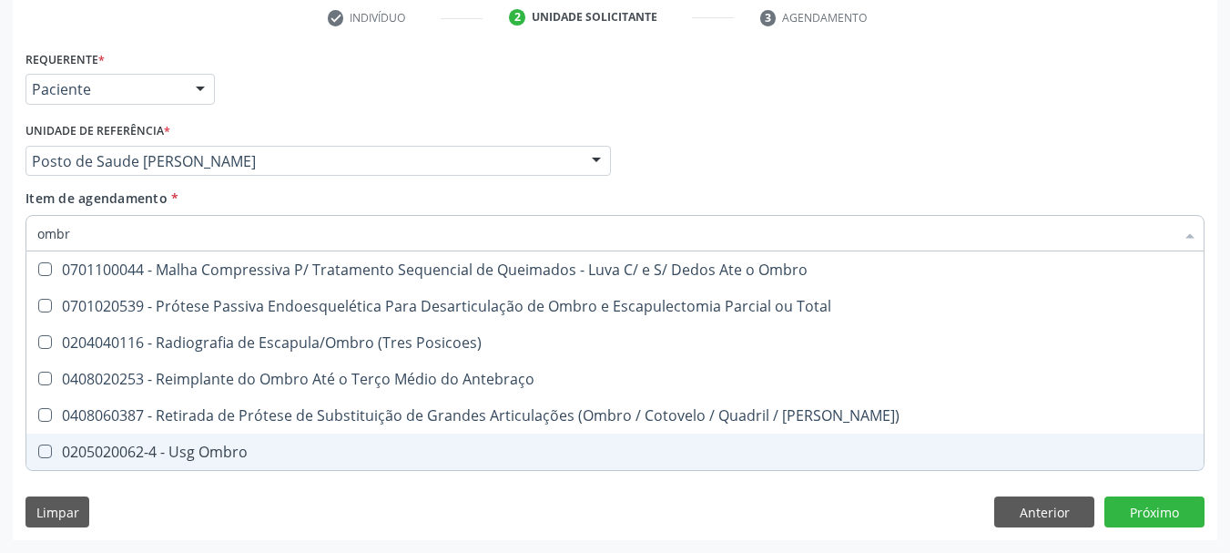
type input "ombro"
click at [394, 447] on div "0205020062-4 - Usg Ombro" at bounding box center [614, 451] width 1155 height 15
checkbox Ombro "true"
click at [651, 511] on div "Requerente * Paciente Médico(a) Enfermeiro(a) Paciente Nenhum resultado encontr…" at bounding box center [615, 293] width 1204 height 494
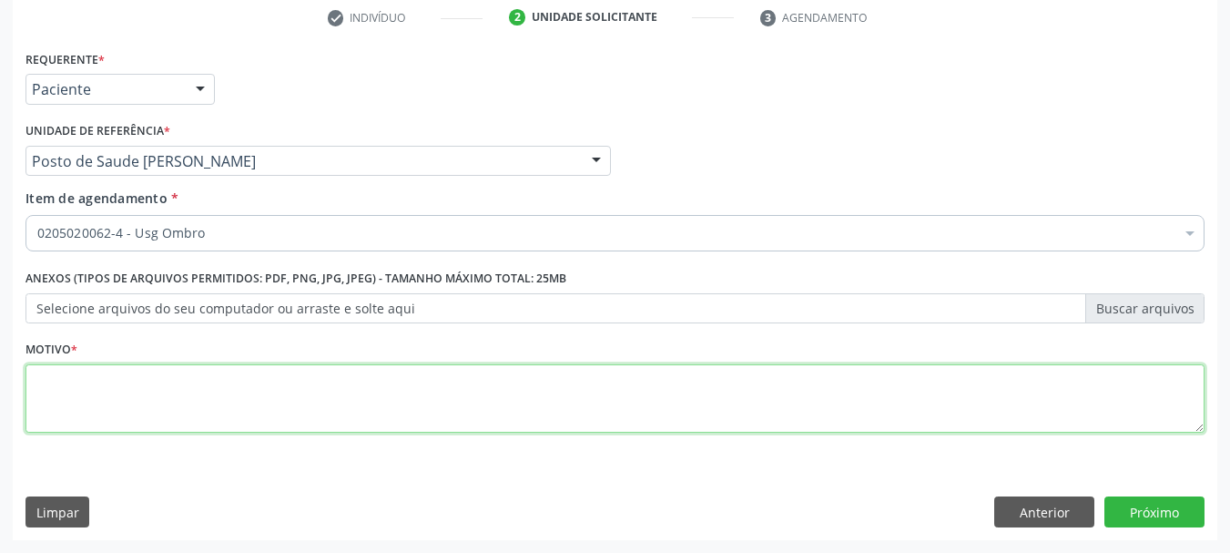
click at [617, 395] on textarea at bounding box center [614, 398] width 1179 height 69
type textarea "*"
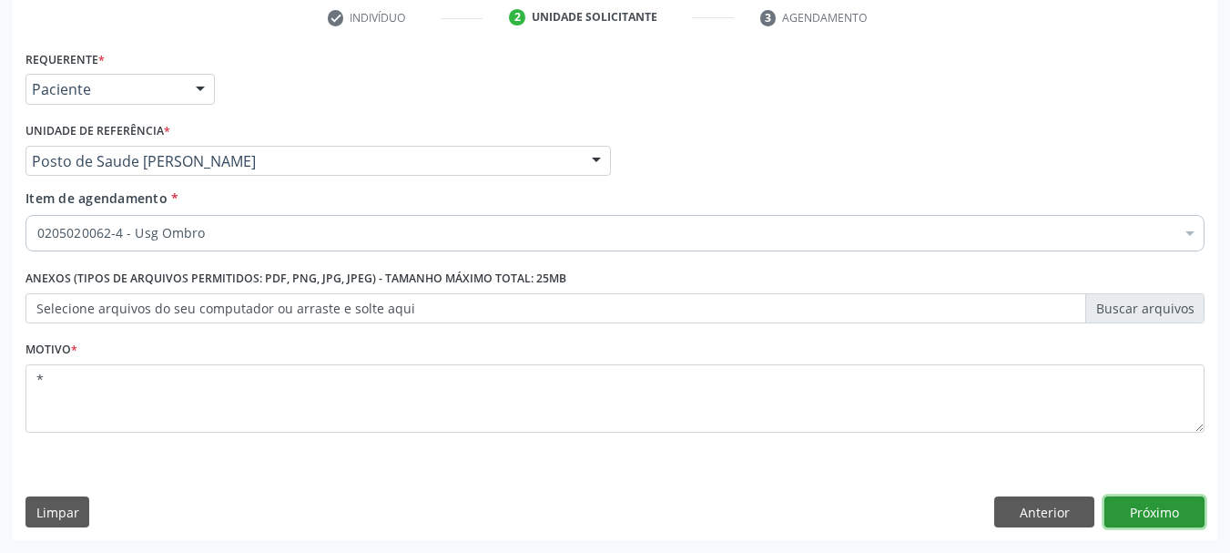
click at [1122, 505] on button "Próximo" at bounding box center [1154, 511] width 100 height 31
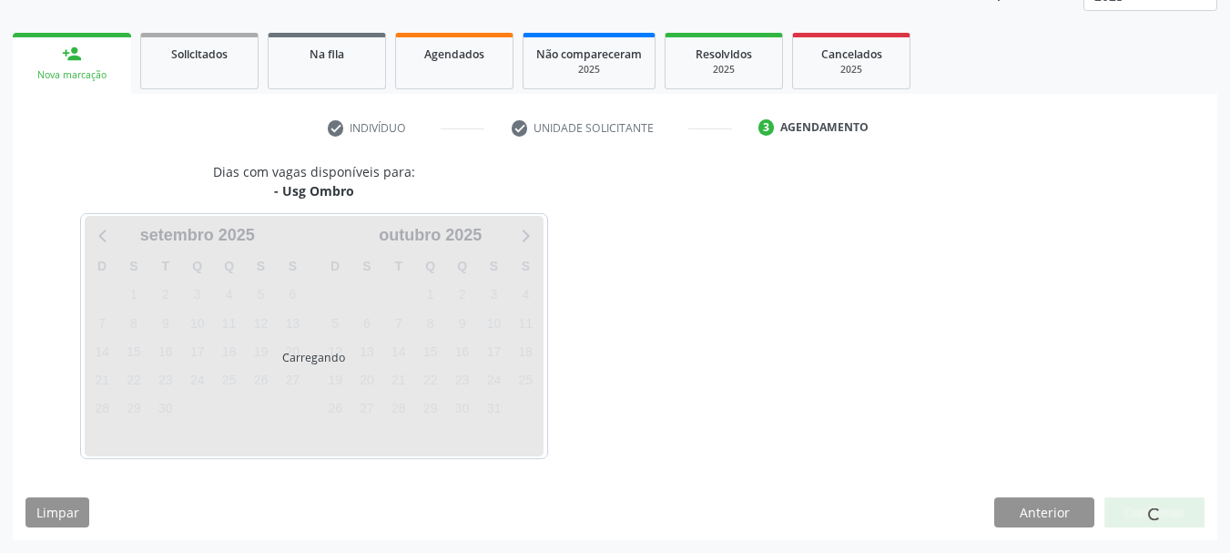
scroll to position [239, 0]
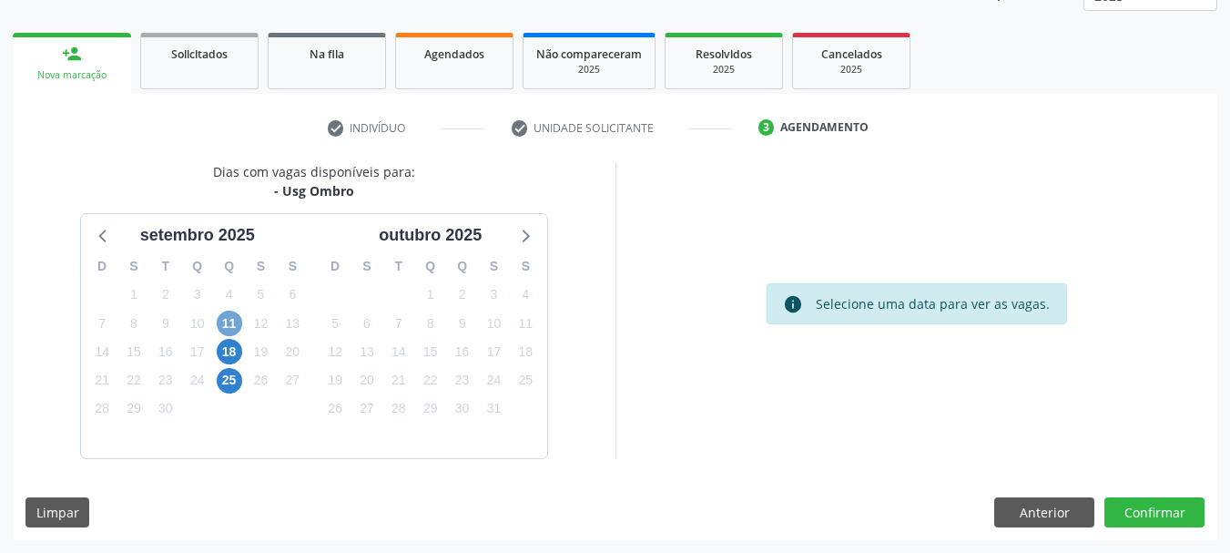
click at [232, 323] on span "11" at bounding box center [229, 322] width 25 height 25
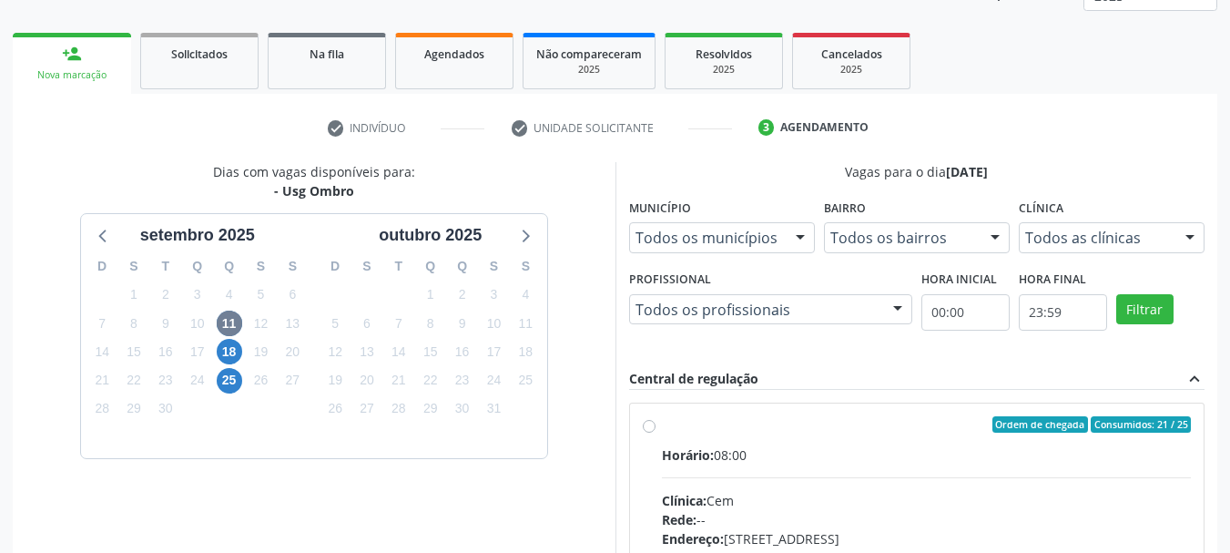
drag, startPoint x: 783, startPoint y: 439, endPoint x: 810, endPoint y: 366, distance: 77.8
click at [784, 439] on label "Ordem de chegada Consumidos: 21 / 25 Horário: 08:00 Clínica: Cem Rede: -- Ender…" at bounding box center [927, 555] width 530 height 279
click at [655, 432] on input "Ordem de chegada Consumidos: 21 / 25 Horário: 08:00 Clínica: Cem Rede: -- Ender…" at bounding box center [649, 424] width 13 height 16
radio input "true"
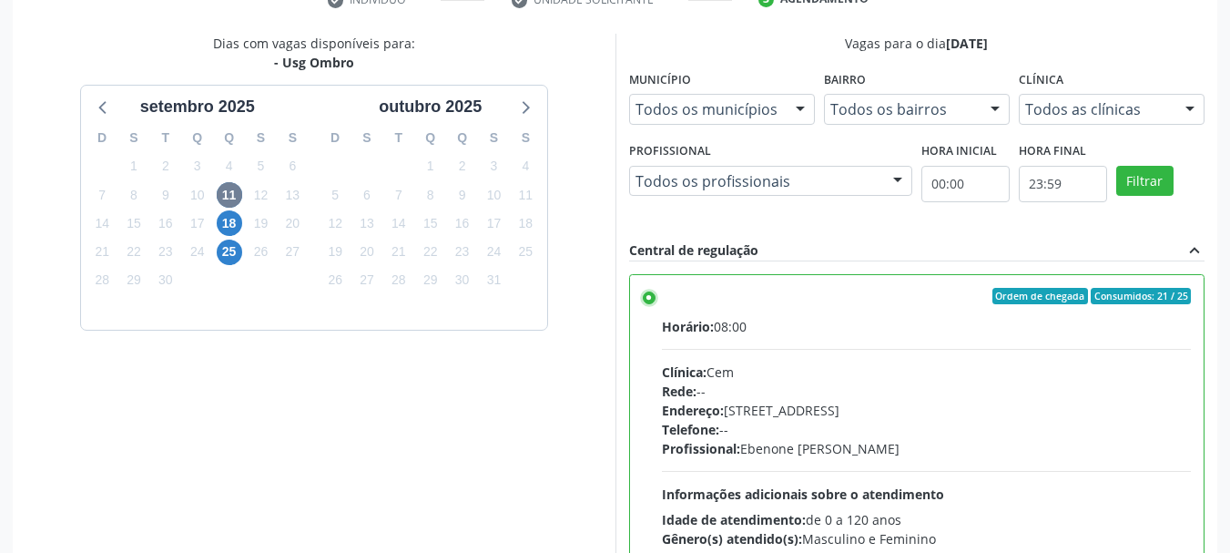
scroll to position [535, 0]
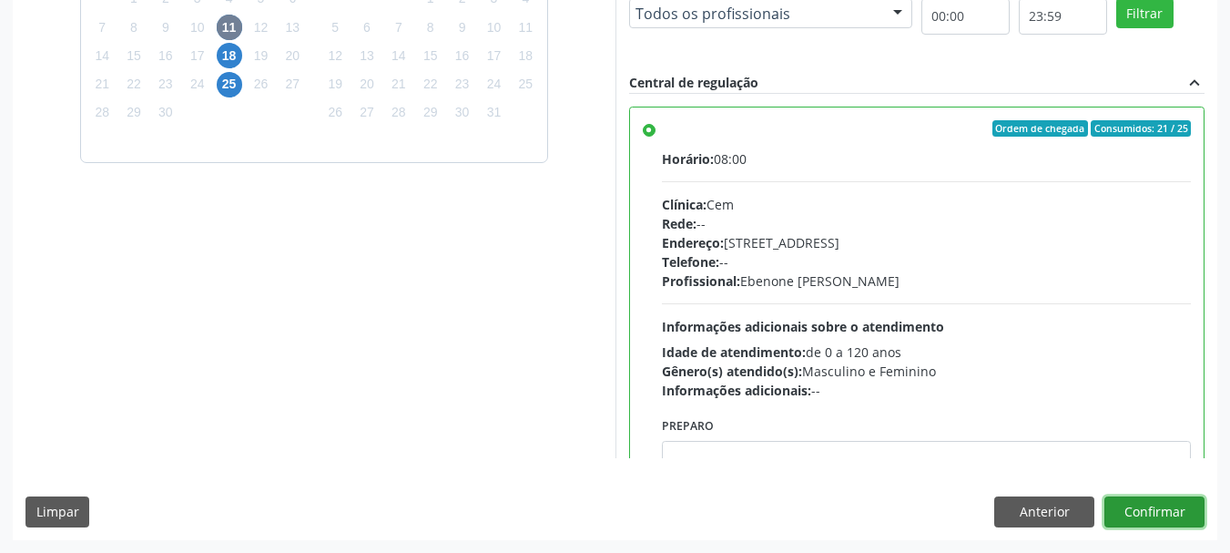
click at [1197, 501] on button "Confirmar" at bounding box center [1154, 511] width 100 height 31
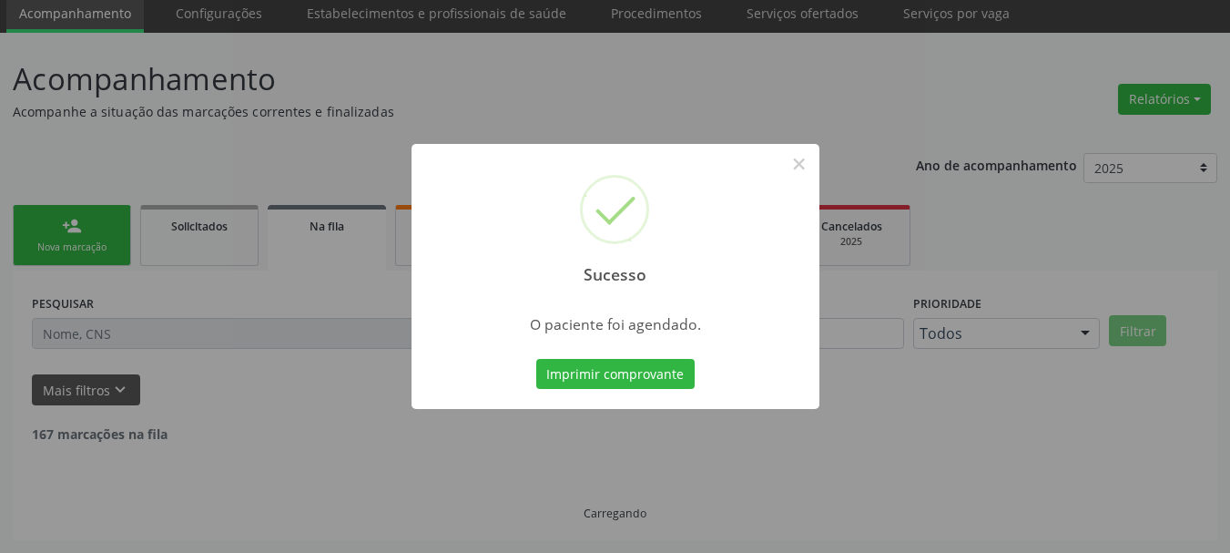
scroll to position [48, 0]
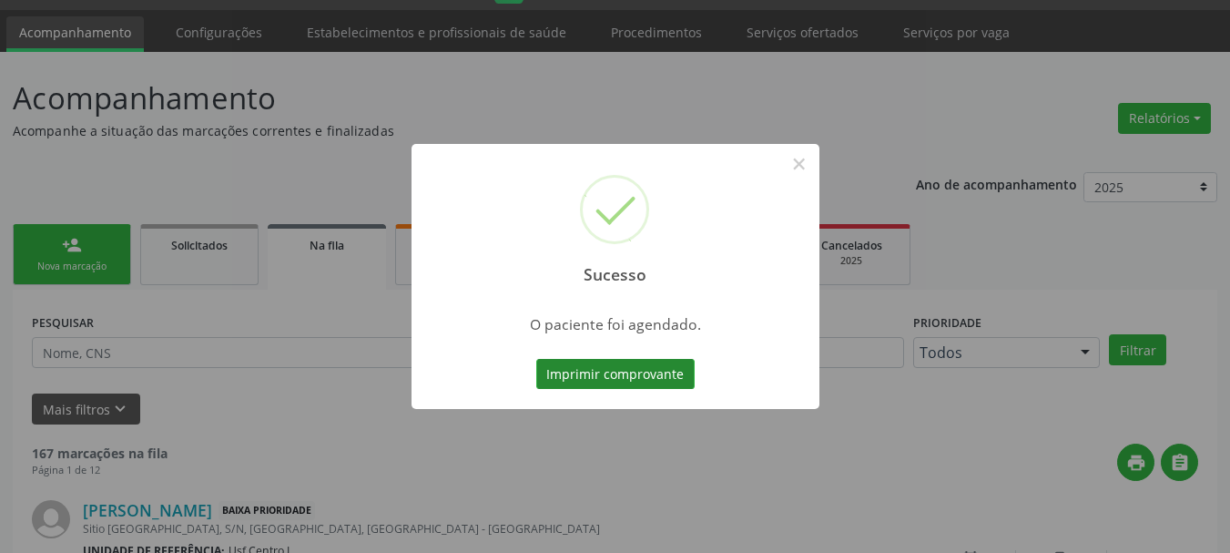
click at [637, 370] on button "Imprimir comprovante" at bounding box center [615, 374] width 158 height 31
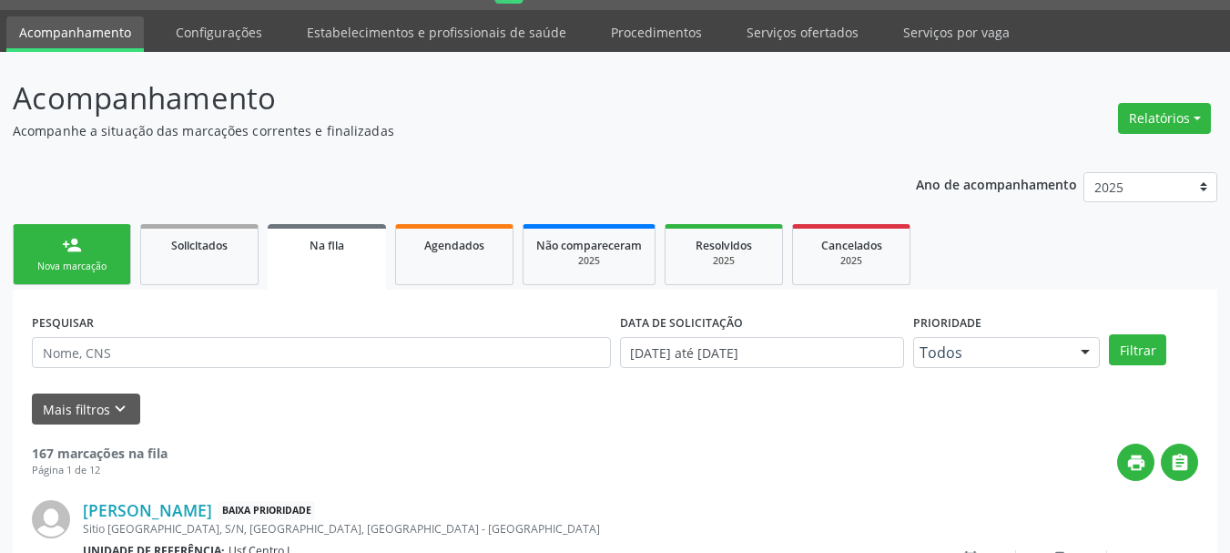
click at [58, 252] on link "person_add Nova marcação" at bounding box center [72, 254] width 118 height 61
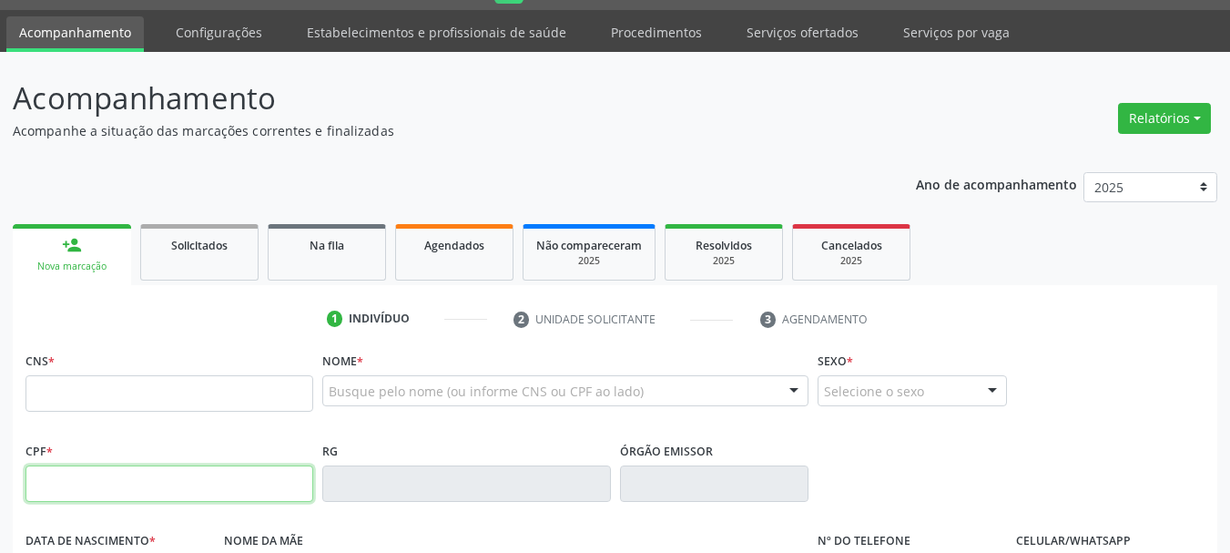
click at [106, 484] on input "text" at bounding box center [169, 483] width 288 height 36
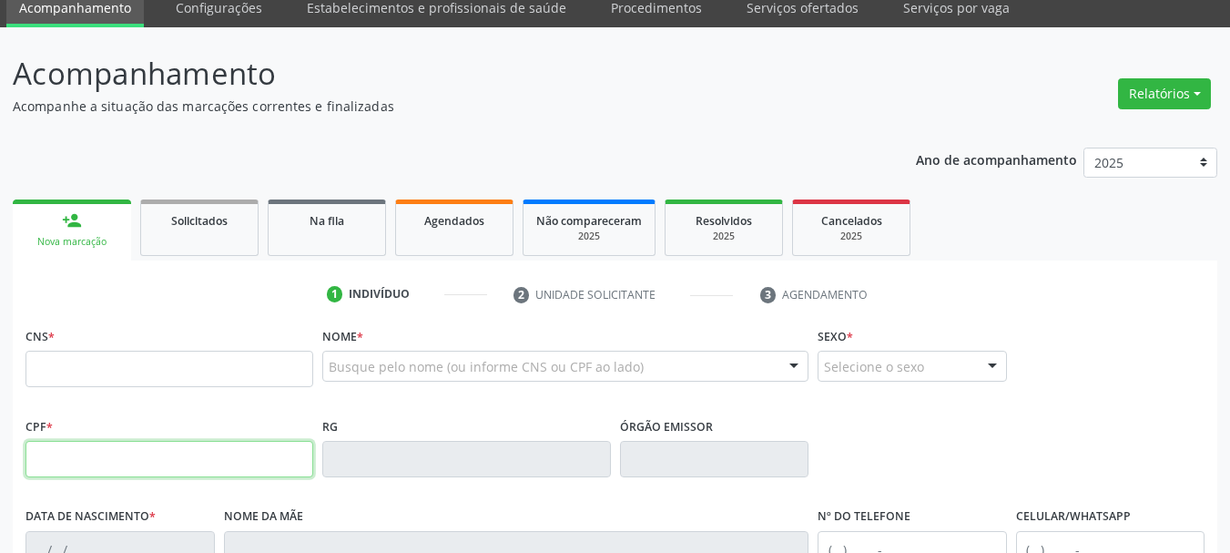
scroll to position [182, 0]
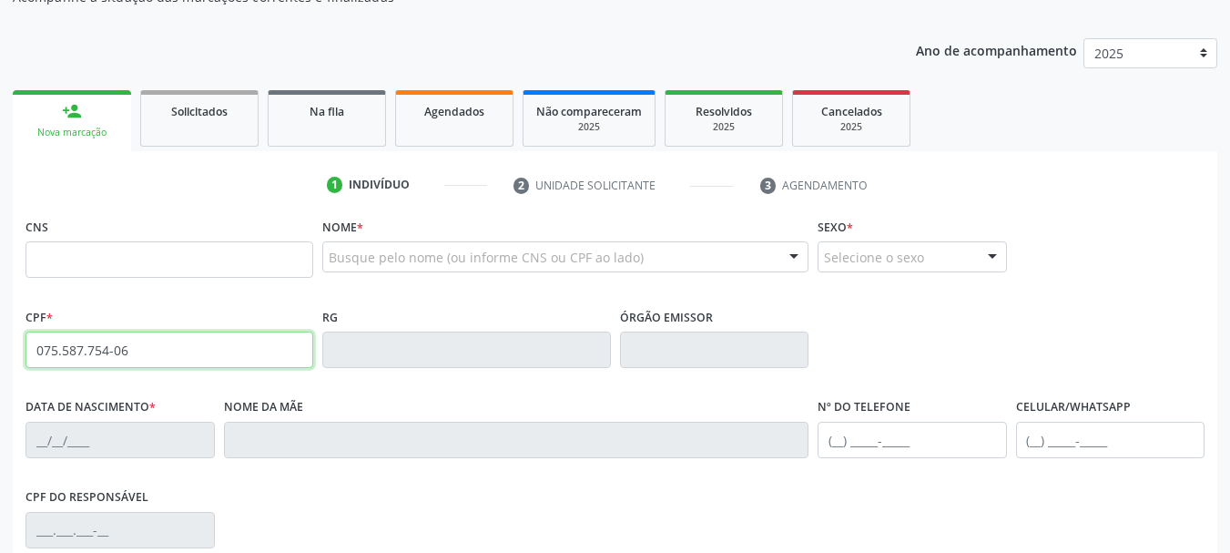
type input "075.587.754-06"
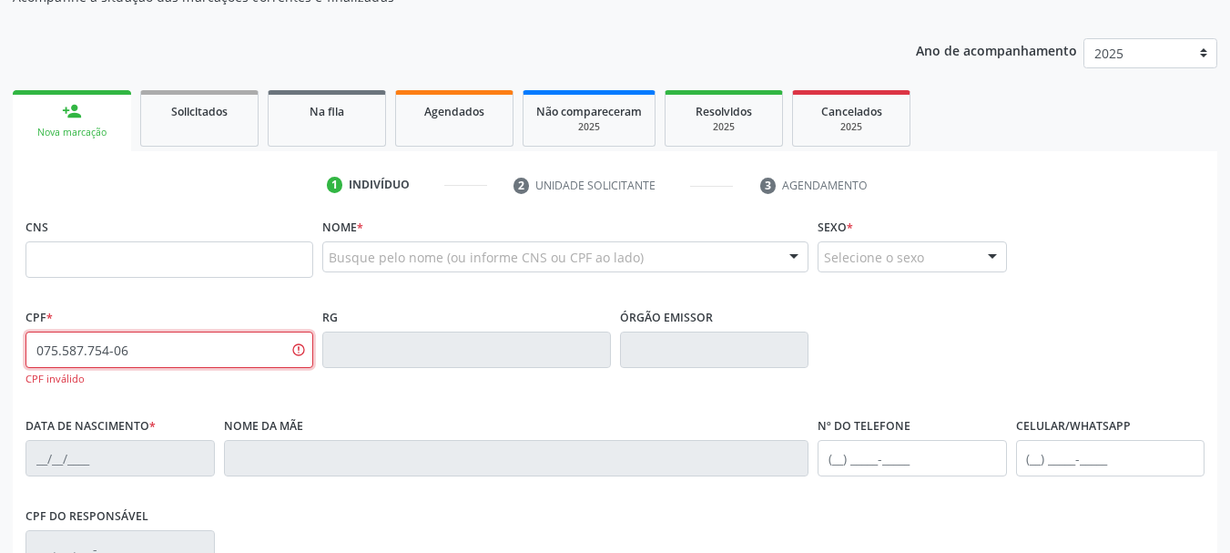
drag, startPoint x: 142, startPoint y: 340, endPoint x: 0, endPoint y: 343, distance: 142.0
click at [0, 343] on div "Acompanhamento Acompanhe a situação das marcações correntes e finalizadas Relat…" at bounding box center [615, 370] width 1230 height 905
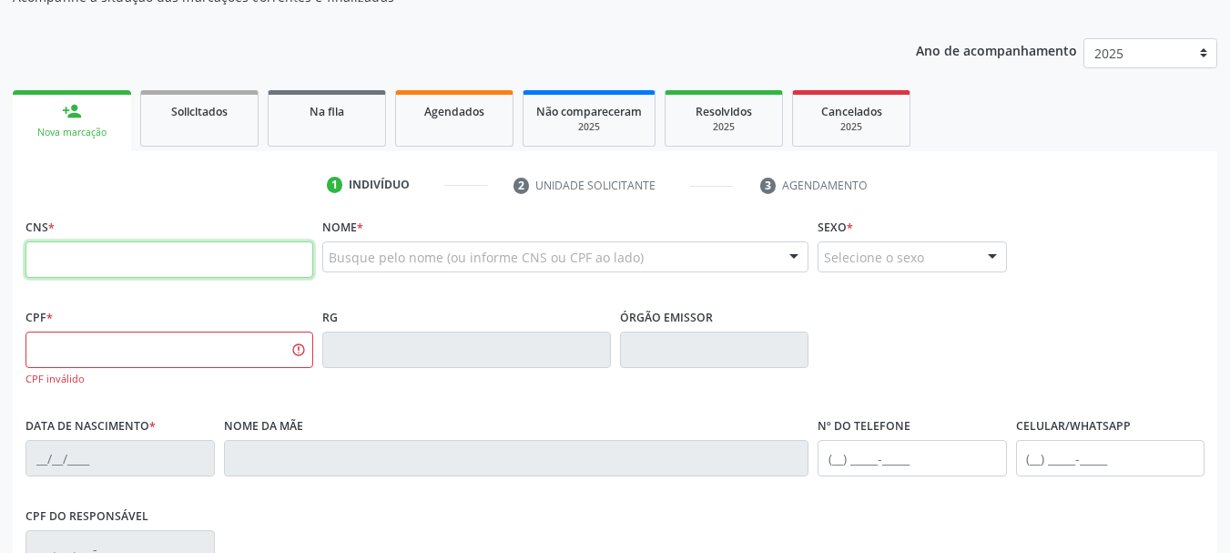
click at [166, 261] on input "text" at bounding box center [169, 259] width 288 height 36
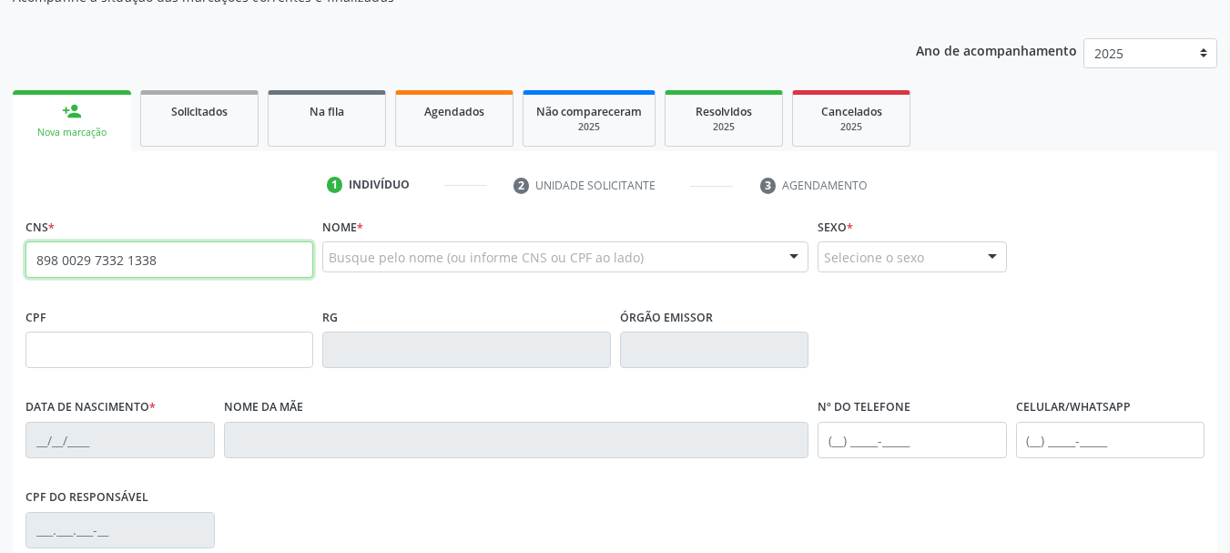
type input "898 0029 7332 1338"
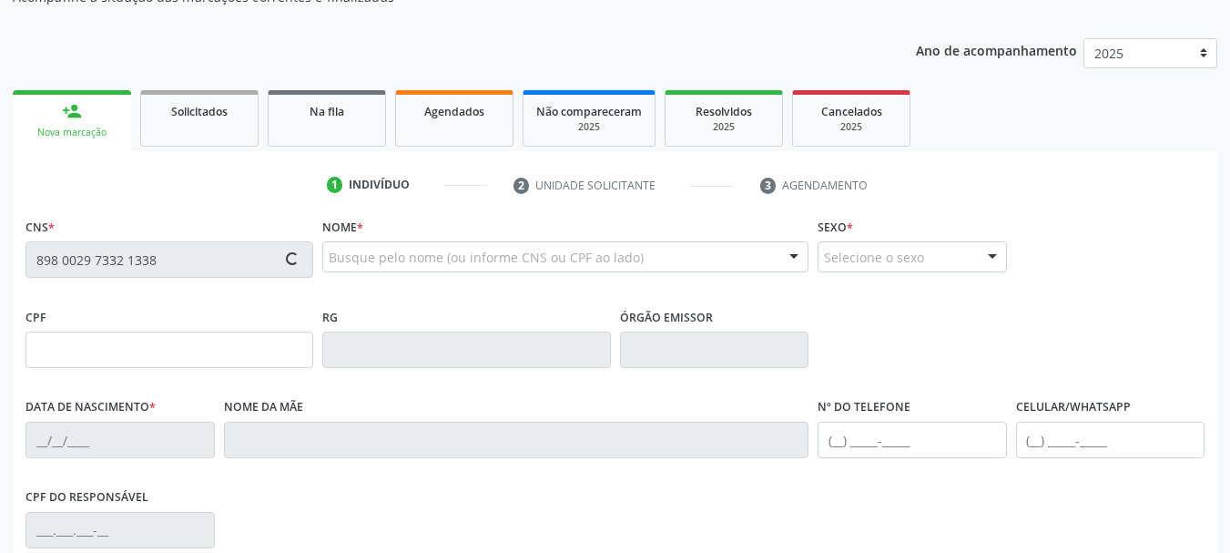
type input "075.587.764-06"
type input "07/03/1980"
type input "Anizia Luiza da Silva"
type input "(87) 99999-9999"
type input "477.374.414-68"
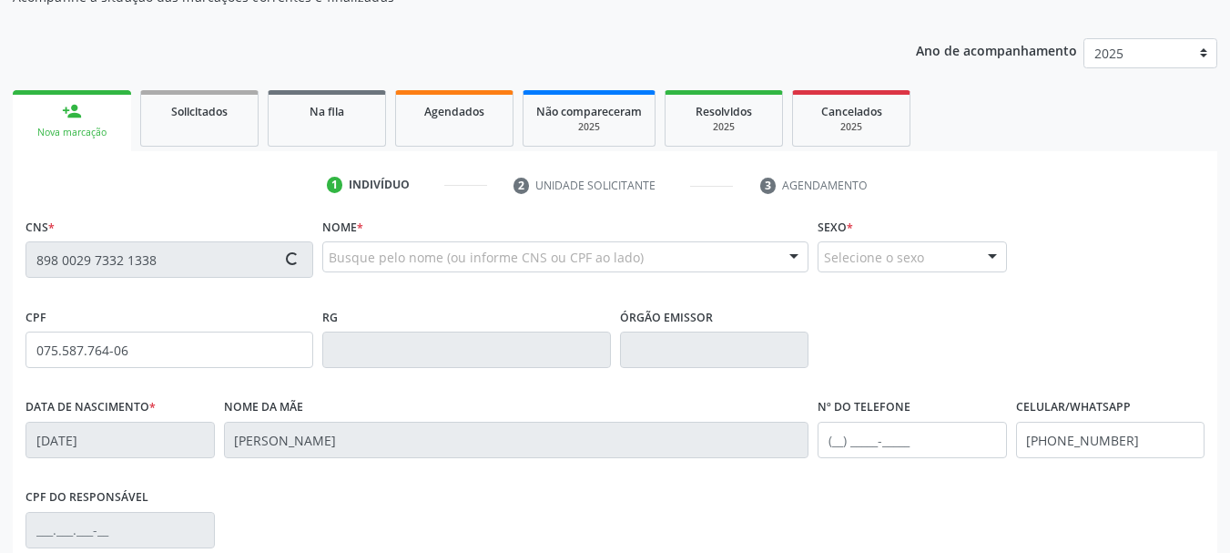
type input "9"
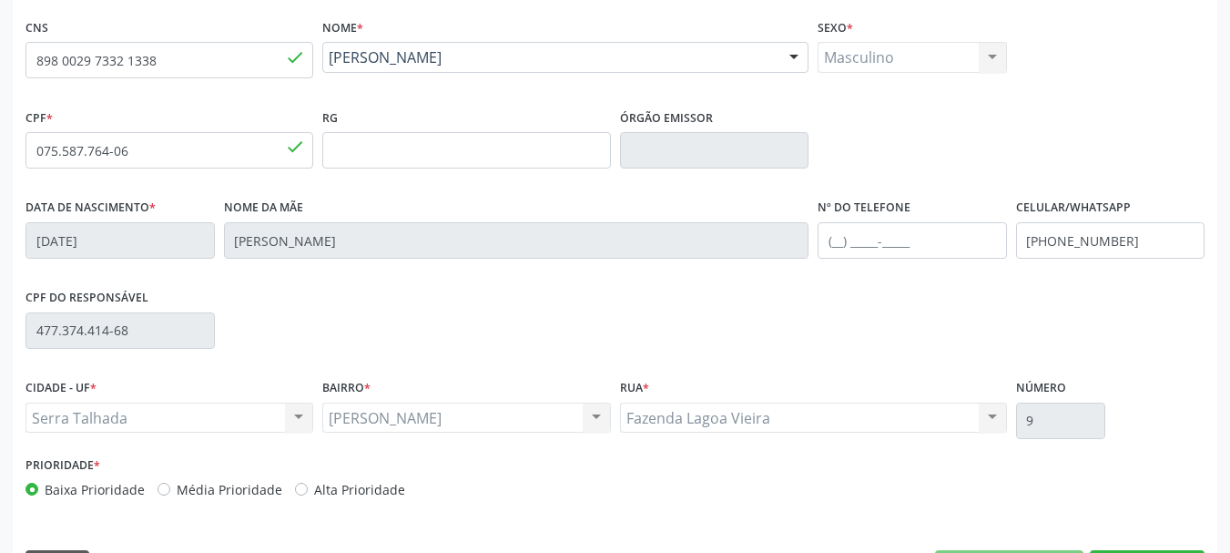
scroll to position [434, 0]
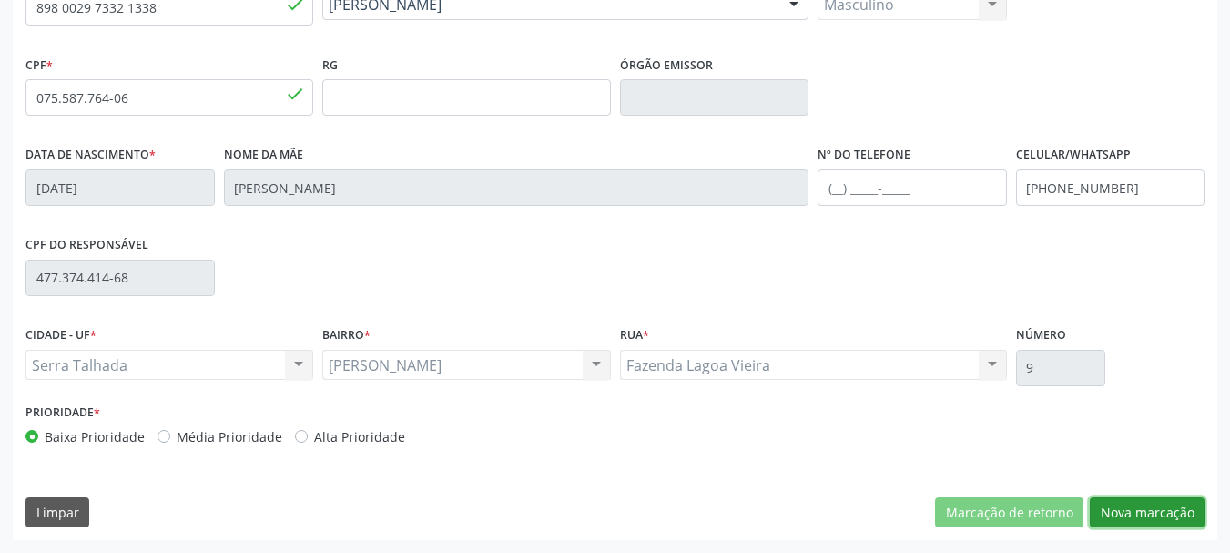
click at [1144, 484] on div "CNS 898 0029 7332 1338 done Nome * Francisco Nogueira da Silva Francisco Noguei…" at bounding box center [615, 250] width 1204 height 579
click at [1140, 504] on button "Nova marcação" at bounding box center [1147, 512] width 115 height 31
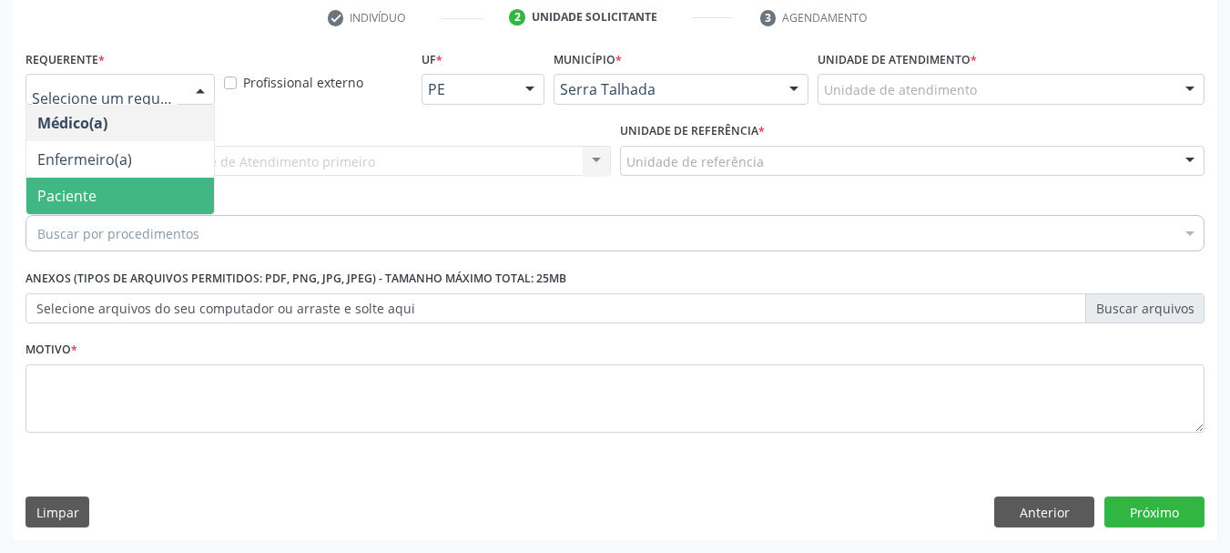
click at [127, 187] on span "Paciente" at bounding box center [120, 195] width 188 height 36
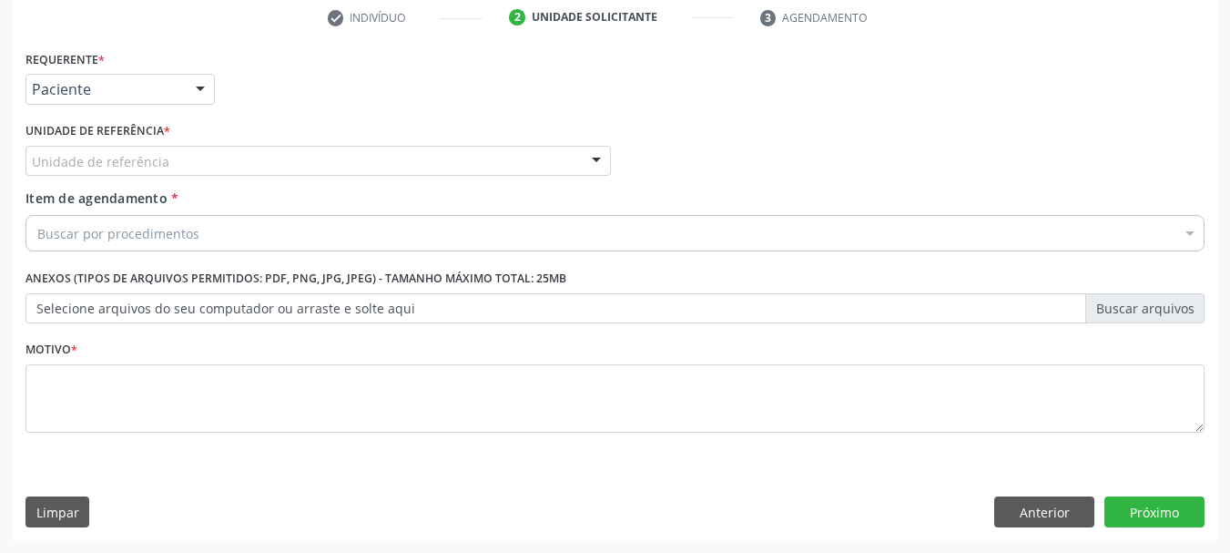
click at [174, 153] on div "Unidade de referência" at bounding box center [317, 161] width 585 height 31
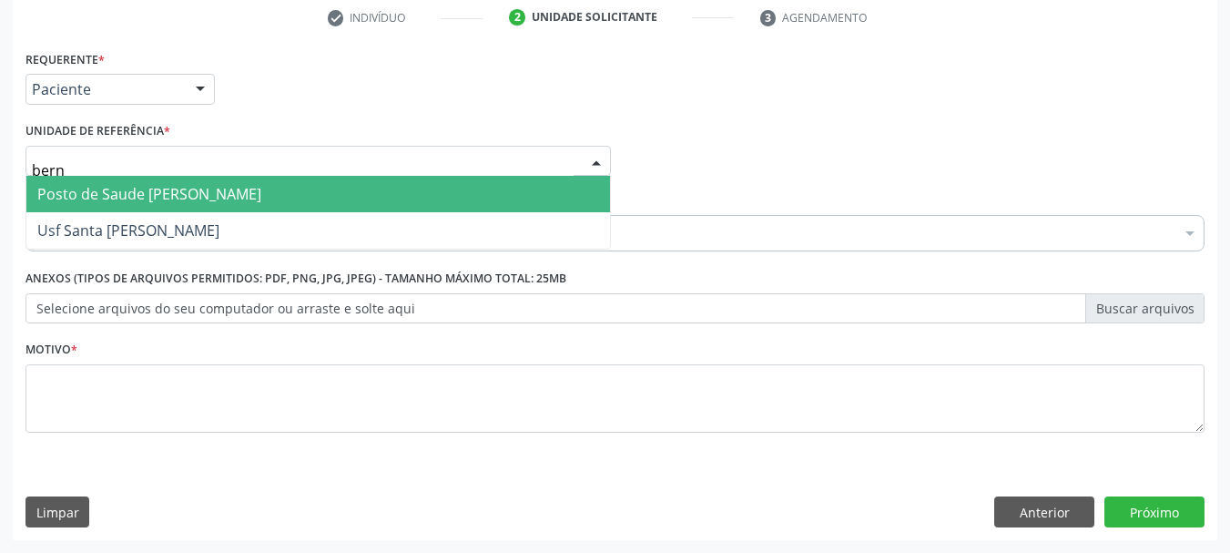
type input "berna"
drag, startPoint x: 145, startPoint y: 176, endPoint x: 171, endPoint y: 179, distance: 26.6
click at [144, 174] on div "berna Posto de Saude Bernardo Vieira Usf Santa Rita Bernardo Vieira Nenhum resu…" at bounding box center [317, 161] width 585 height 31
click at [186, 187] on span "Posto de Saude [PERSON_NAME]" at bounding box center [149, 194] width 224 height 20
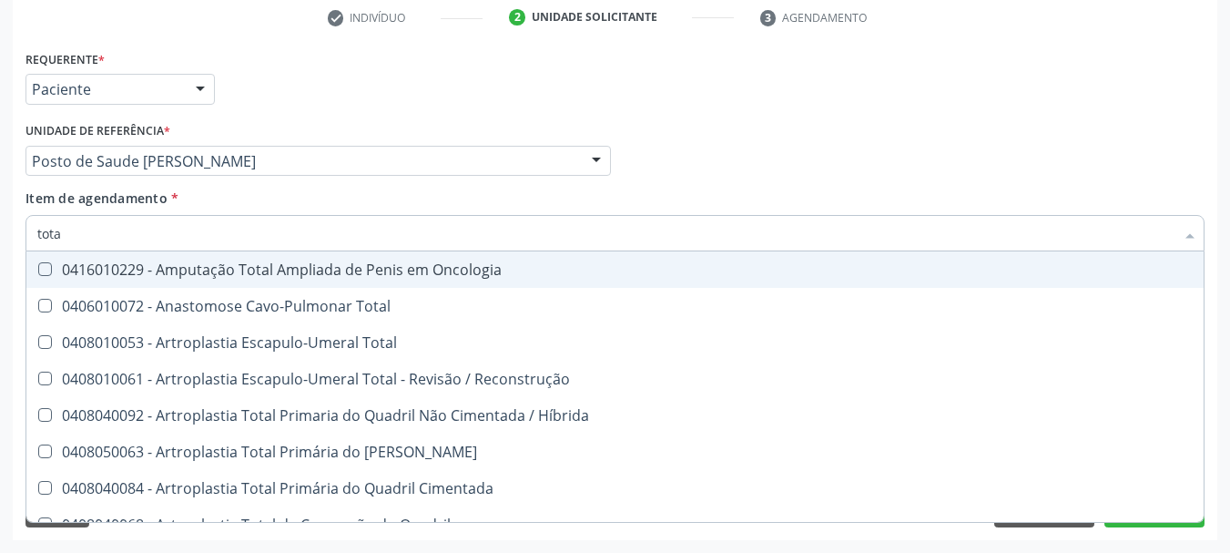
type input "total"
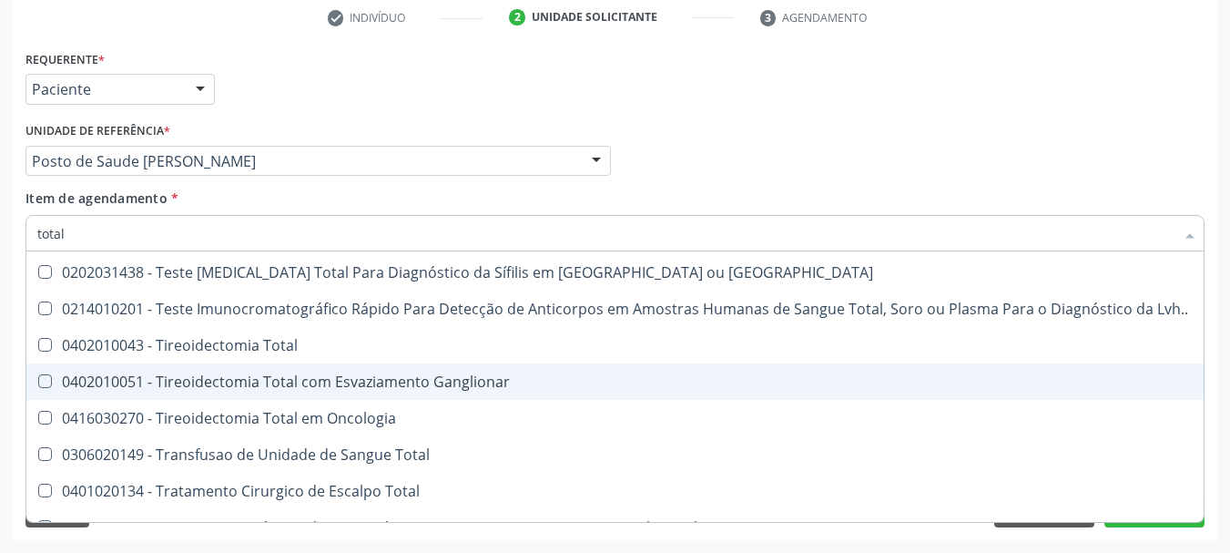
scroll to position [3007, 0]
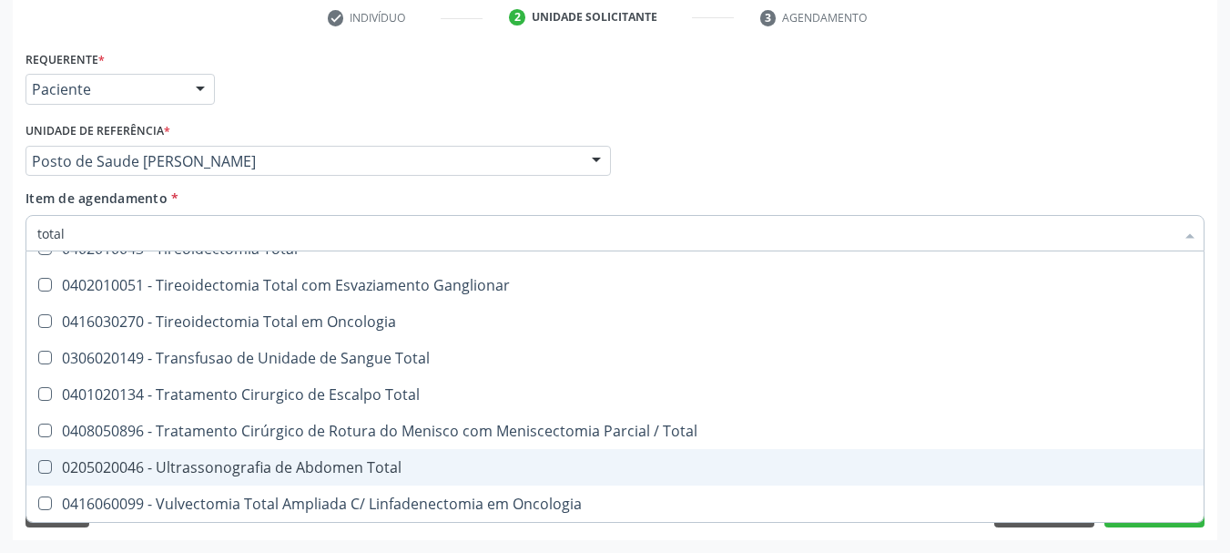
click at [298, 463] on div "0205020046 - Ultrassonografia de Abdomen Total" at bounding box center [614, 467] width 1155 height 15
checkbox Total "true"
click at [0, 436] on div "Acompanhamento Acompanhe a situação das marcações correntes e finalizadas Relat…" at bounding box center [615, 152] width 1230 height 802
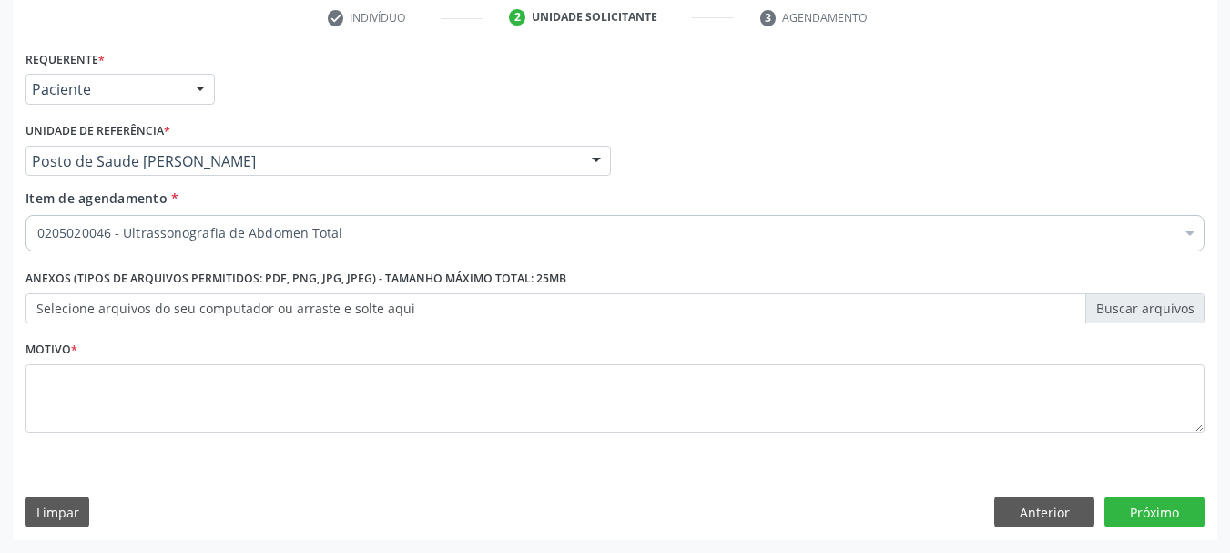
scroll to position [0, 0]
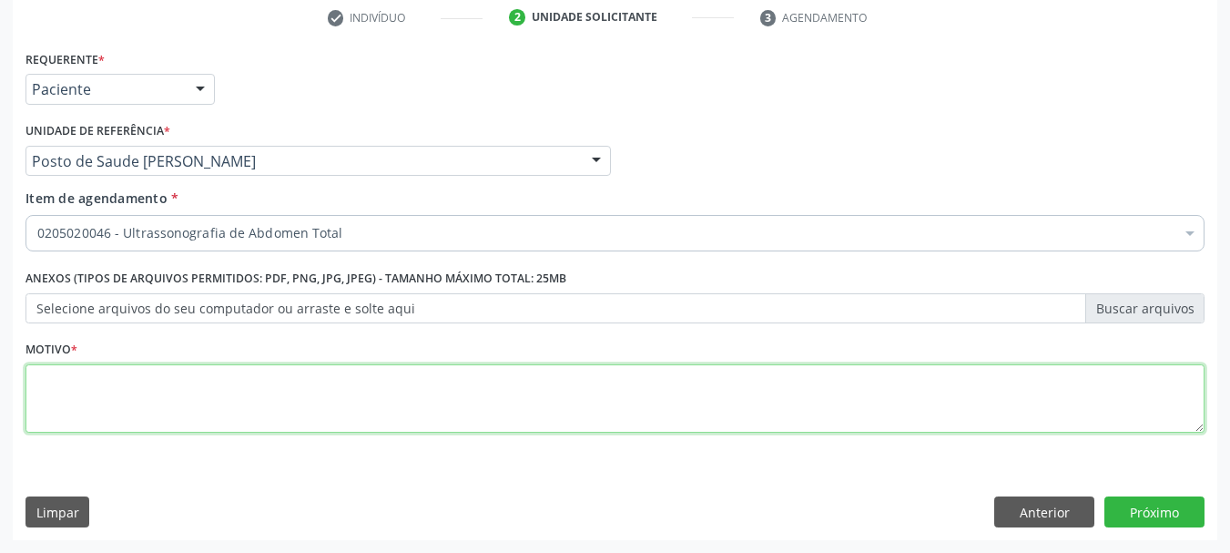
click at [372, 379] on textarea at bounding box center [614, 398] width 1179 height 69
type textarea "*"
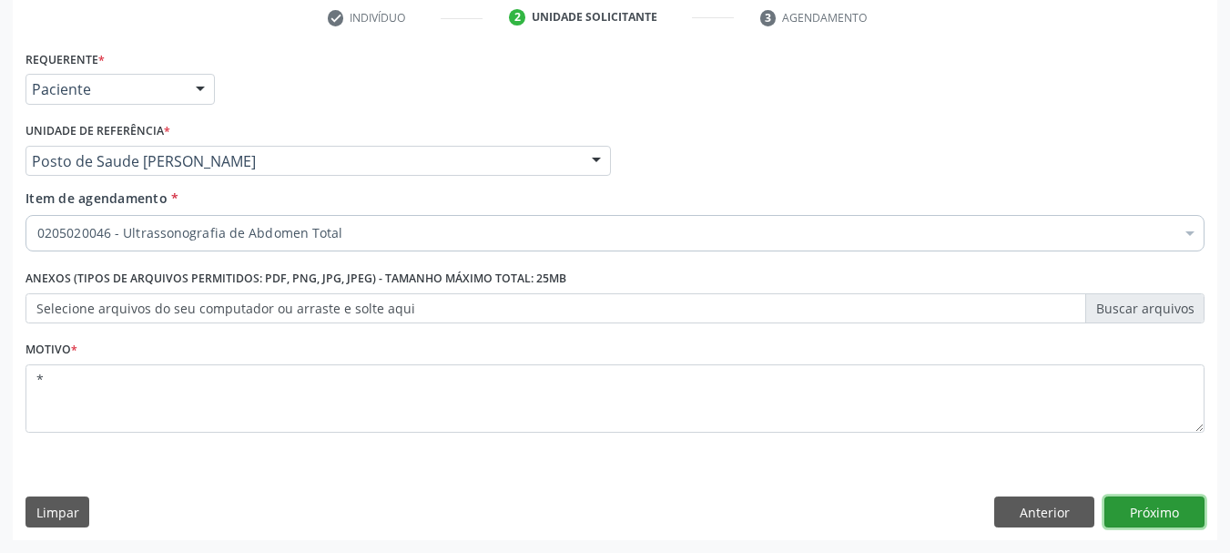
click at [1162, 502] on button "Próximo" at bounding box center [1154, 511] width 100 height 31
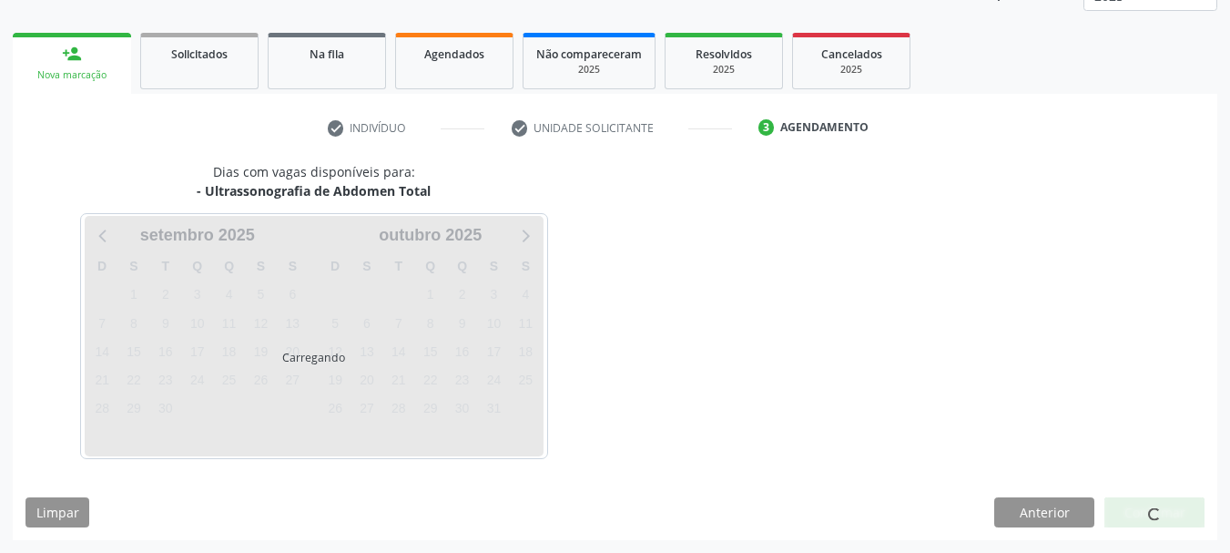
scroll to position [239, 0]
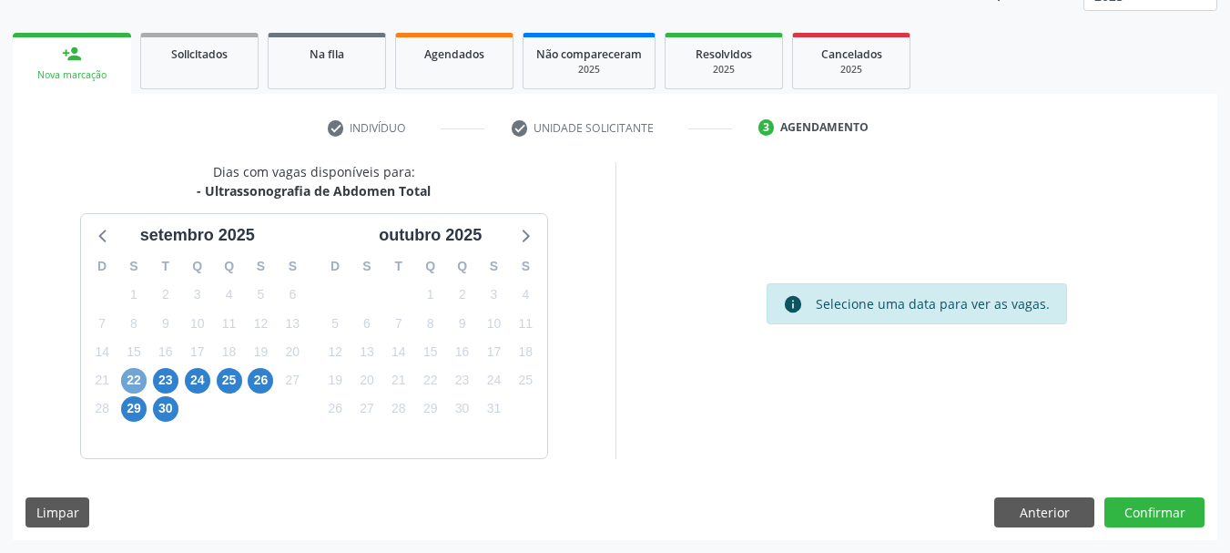
click at [127, 387] on span "22" at bounding box center [133, 380] width 25 height 25
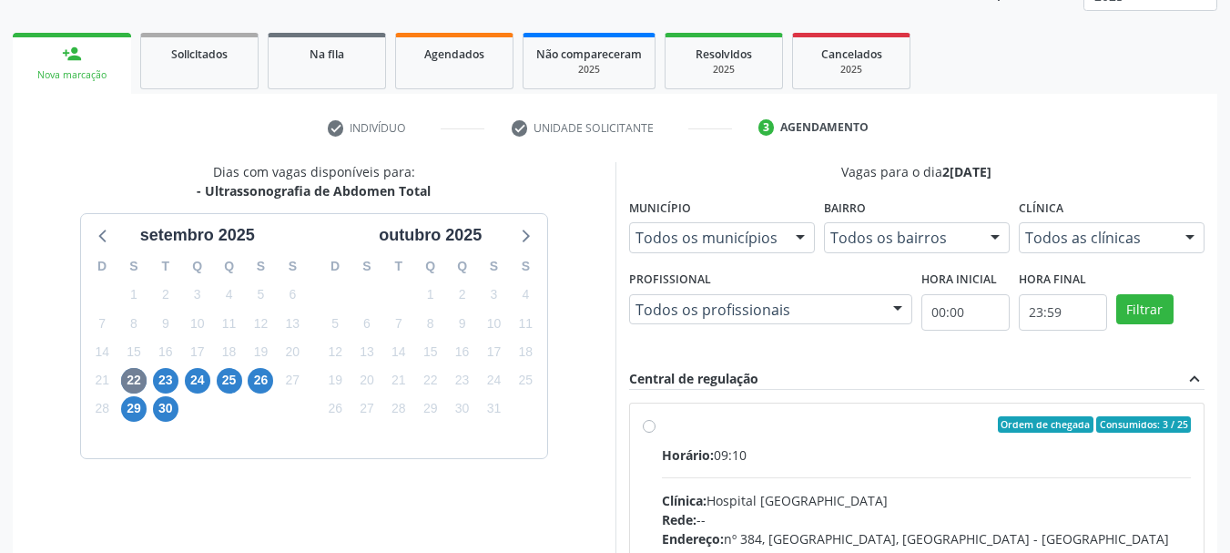
drag, startPoint x: 847, startPoint y: 433, endPoint x: 840, endPoint y: 411, distance: 22.8
click at [843, 424] on label "Ordem de chegada Consumidos: 3 / 25 Horário: 09:10 Clínica: Hospital Sao Franci…" at bounding box center [927, 555] width 530 height 279
radio input "true"
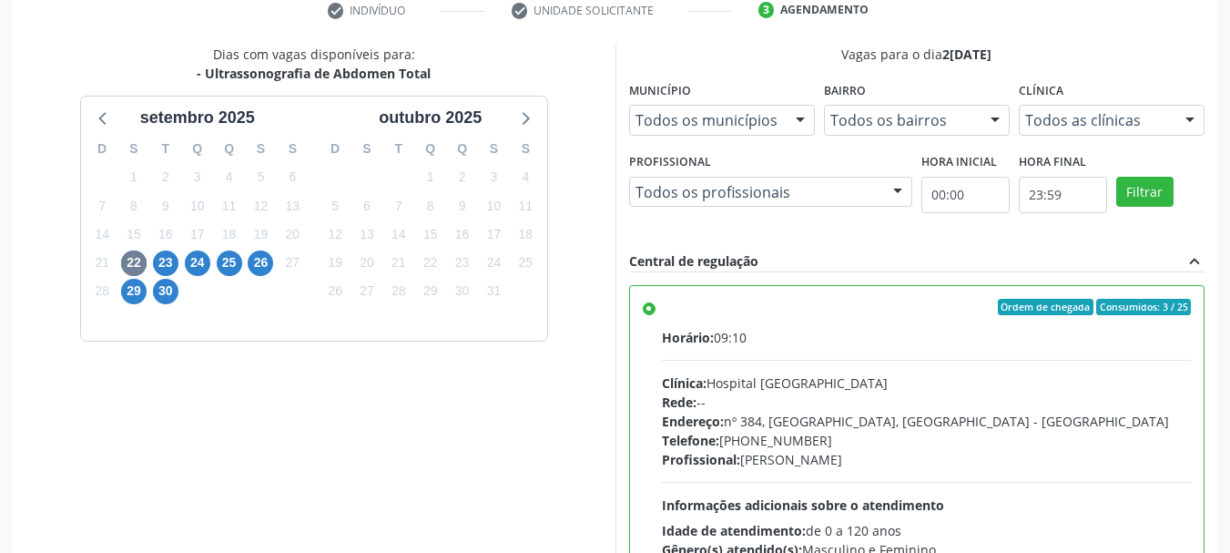
scroll to position [535, 0]
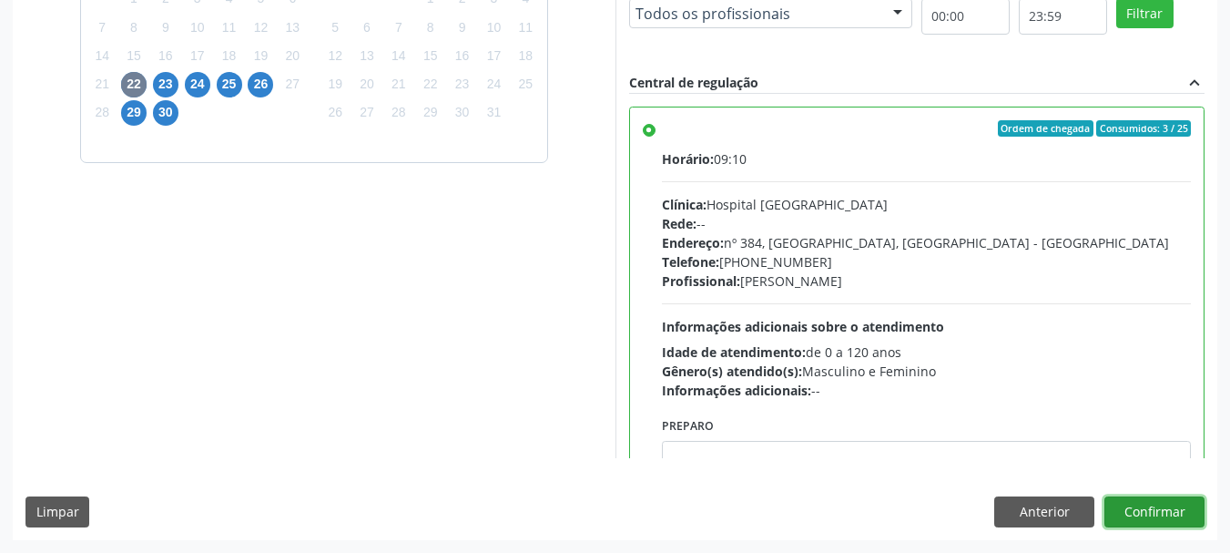
click at [1145, 517] on button "Confirmar" at bounding box center [1154, 511] width 100 height 31
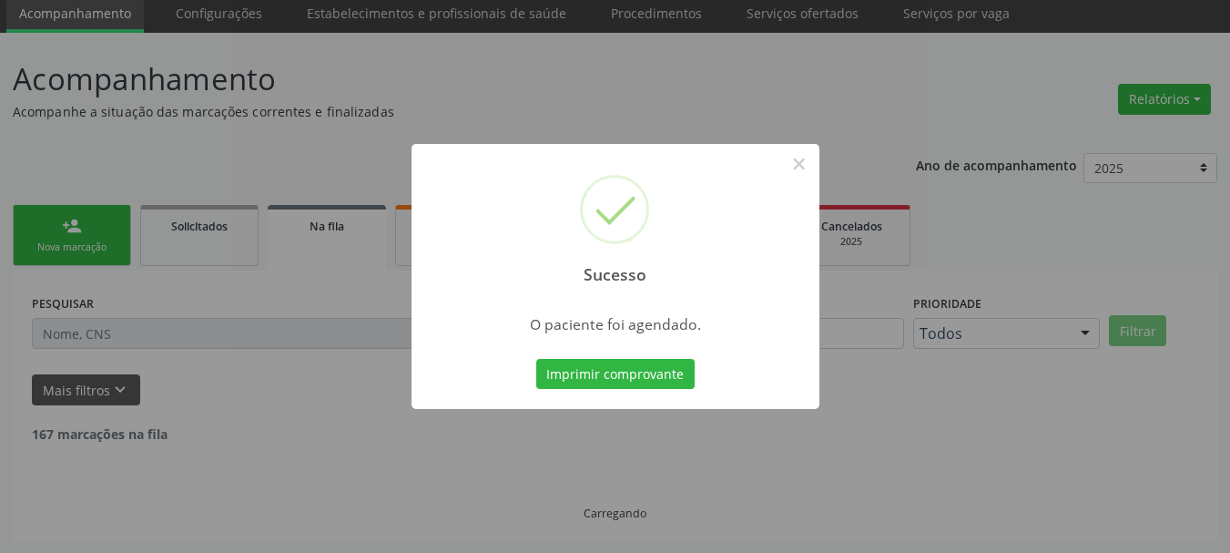
scroll to position [48, 0]
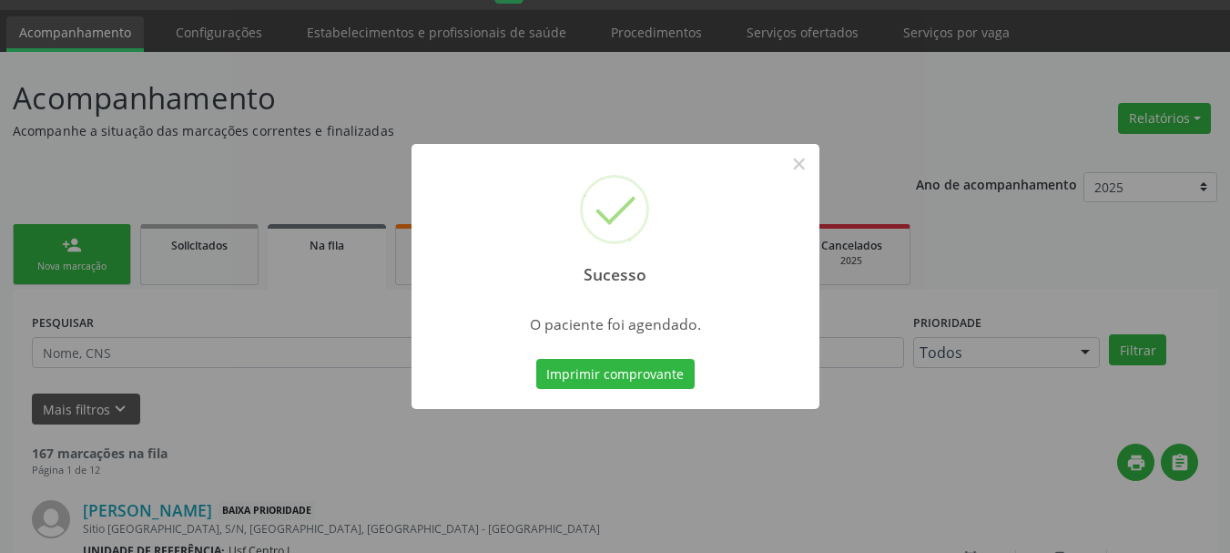
click at [536, 359] on button "Imprimir comprovante" at bounding box center [615, 374] width 158 height 31
